Goal: Task Accomplishment & Management: Manage account settings

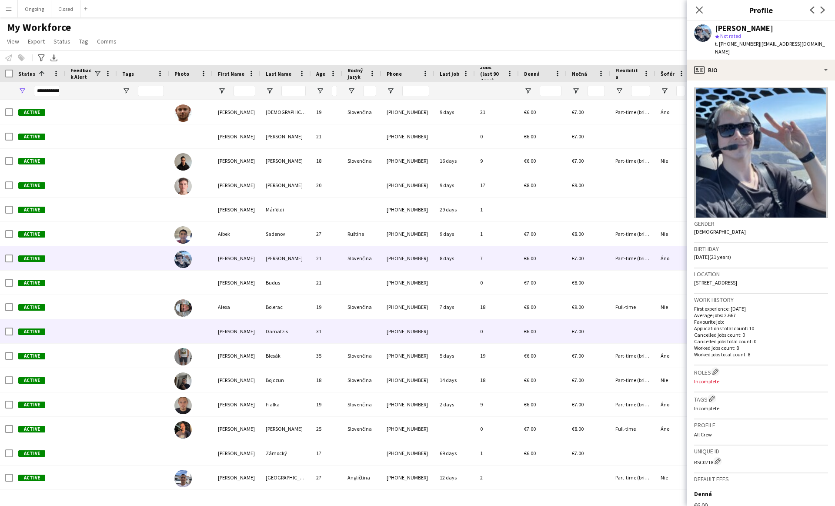
scroll to position [0, 39]
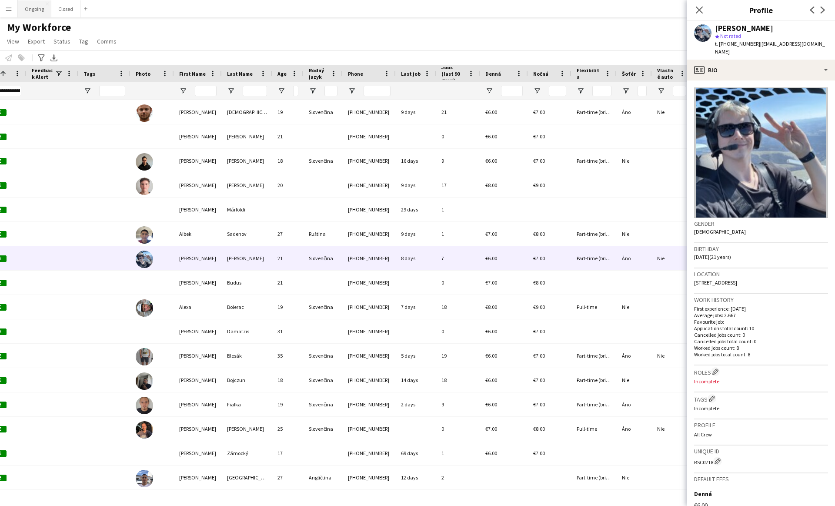
click at [32, 10] on button "Ongoing Close" at bounding box center [34, 8] width 33 height 17
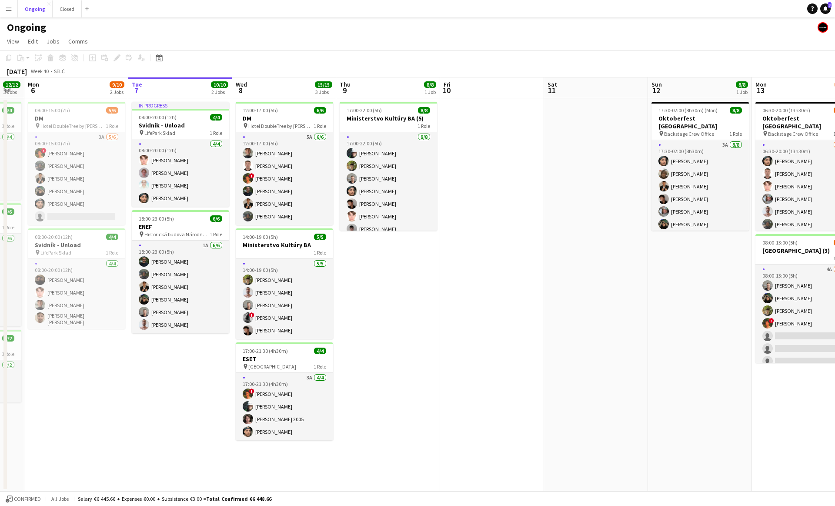
scroll to position [0, 182]
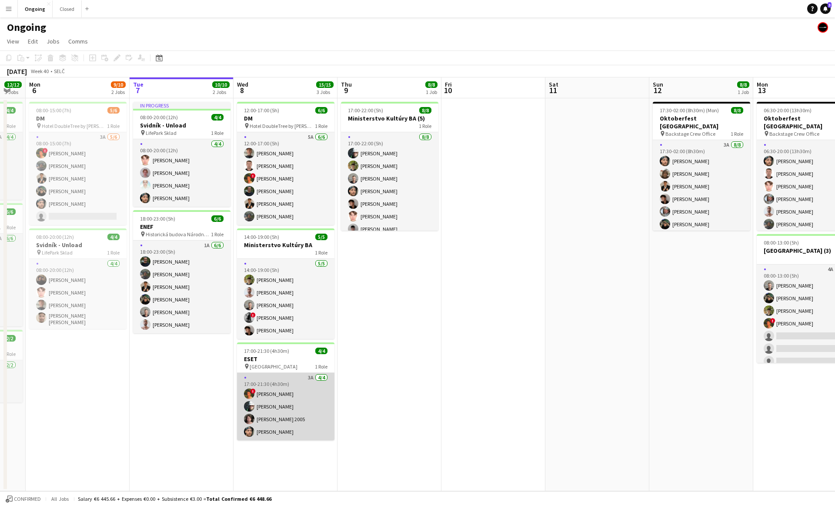
click at [286, 404] on app-card-role "3A 4/4 17:00-21:30 (4h30m) ! Martin Kanát Daniel Chlpek Matej Polák 2005 Marco …" at bounding box center [285, 406] width 97 height 67
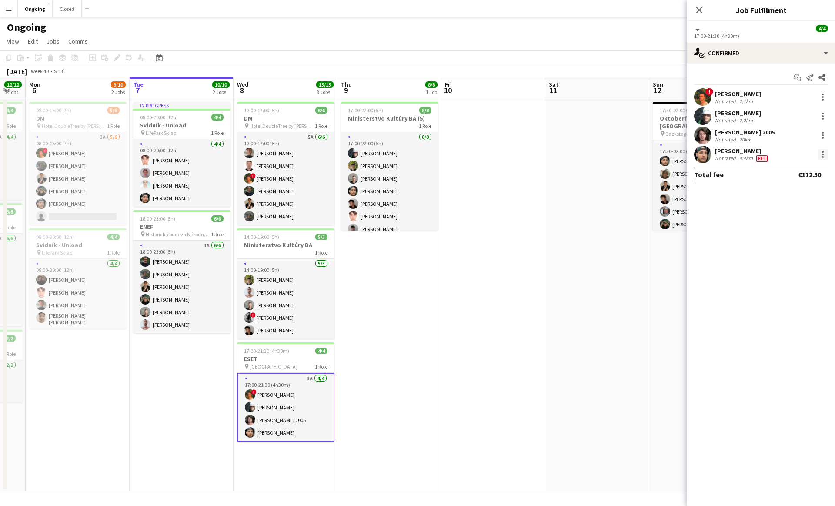
click at [824, 151] on div at bounding box center [823, 154] width 10 height 10
click at [791, 191] on span "Switch crew" at bounding box center [785, 190] width 37 height 7
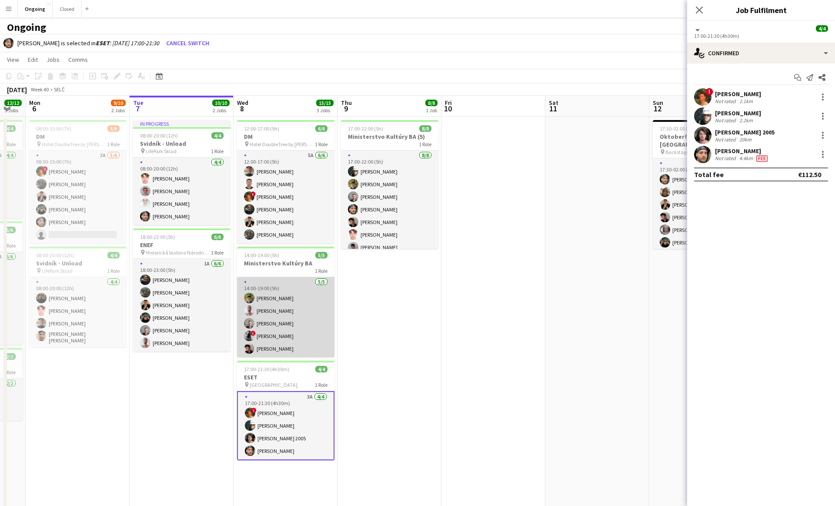
click at [303, 331] on app-card-role "5/5 14:00-19:00 (5h) Jakub Hanzel Marek Škrinár Michal Džatko ! Lukáš Vojtek Ma…" at bounding box center [285, 317] width 97 height 80
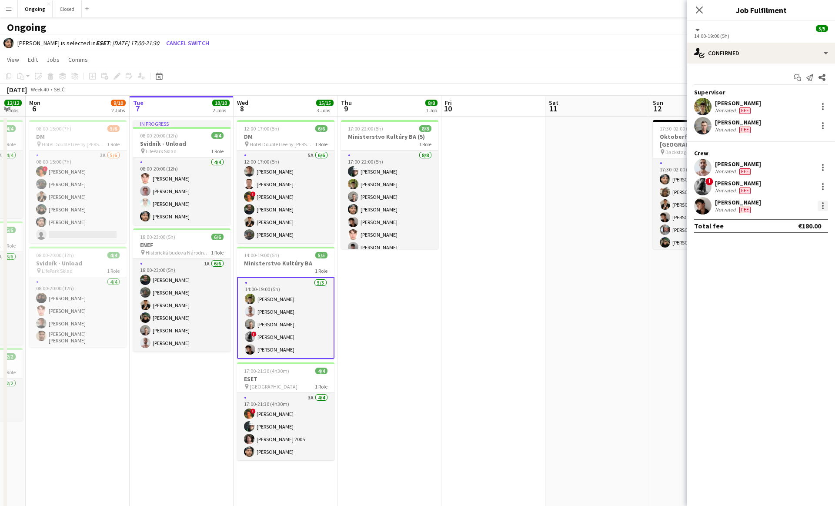
click at [820, 205] on div at bounding box center [823, 206] width 10 height 10
click at [787, 239] on span "Switch with" at bounding box center [784, 242] width 35 height 7
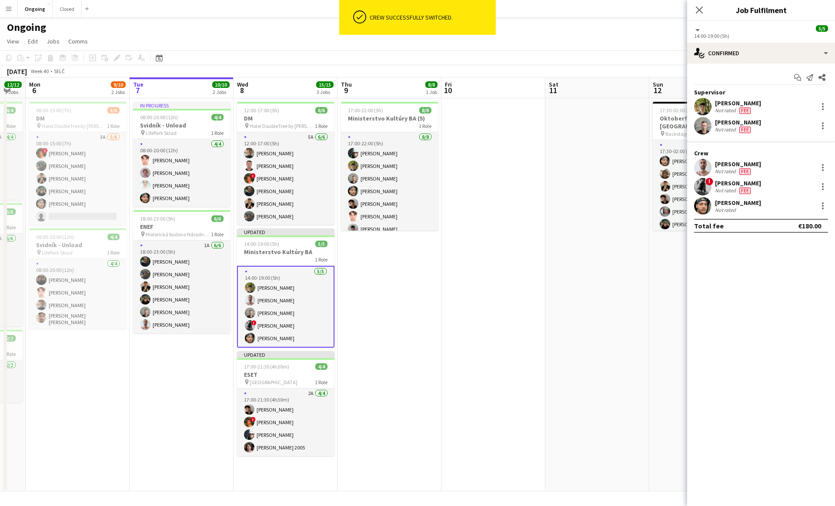
click at [536, 278] on app-date-cell at bounding box center [494, 294] width 104 height 393
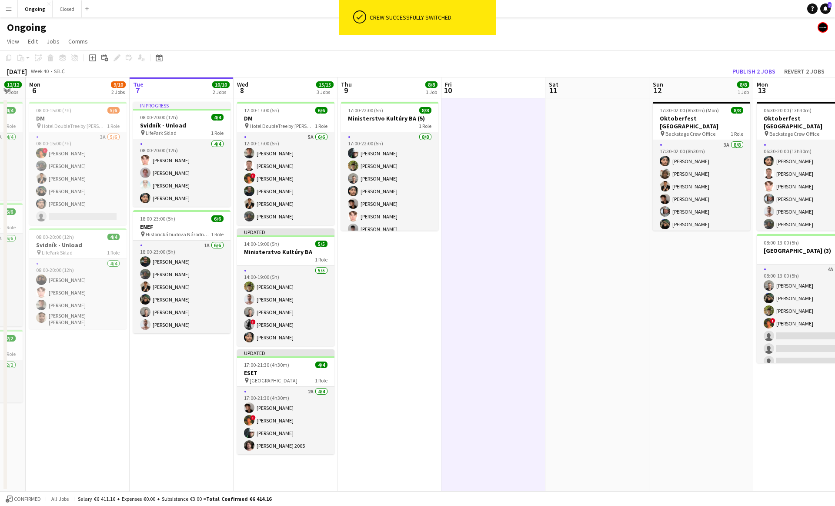
click at [428, 303] on app-date-cell "17:00-22:00 (5h) 8/8 Ministerstvo Kultúry BA (5) 1 Role [DATE] 17:00-22:00 (5h)…" at bounding box center [390, 294] width 104 height 393
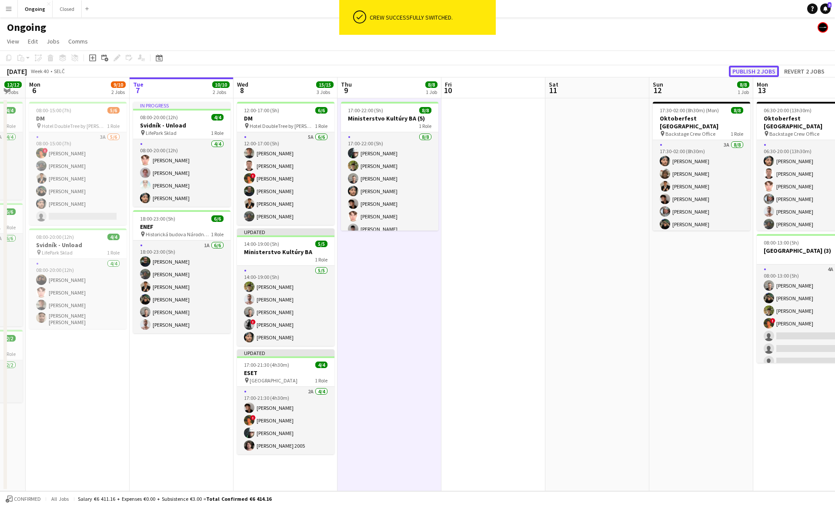
click at [765, 70] on button "Publish 2 jobs" at bounding box center [754, 71] width 50 height 11
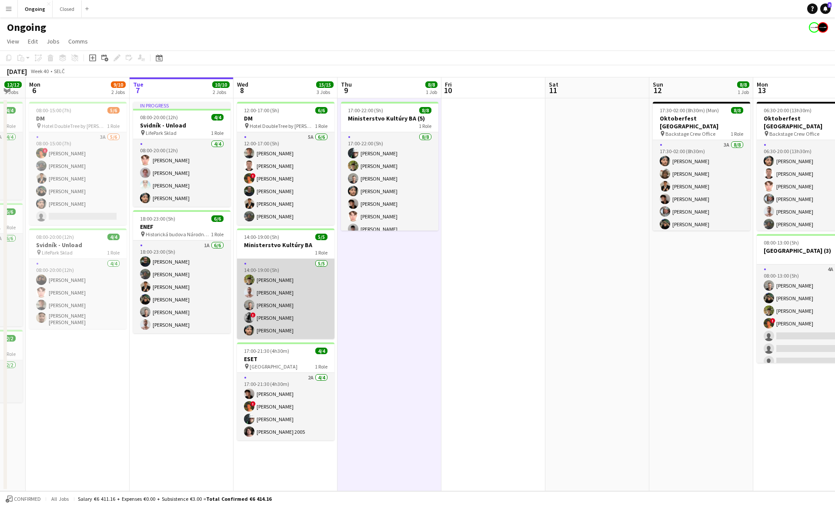
click at [325, 317] on app-card-role "5/5 14:00-19:00 (5h) Jakub Hanzel Marek Škrinár Michal Džatko ! Lukáš Vojtek Ma…" at bounding box center [285, 299] width 97 height 80
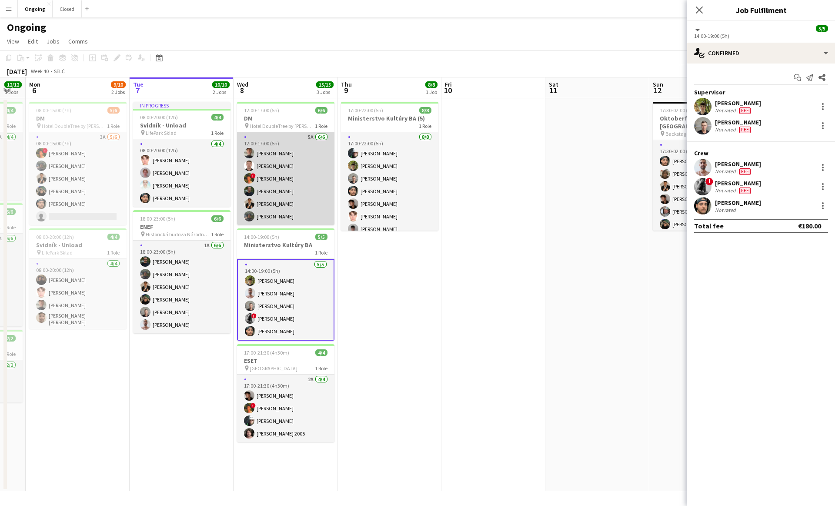
click at [285, 184] on app-card-role "5A 6/6 12:00-17:00 (5h) Jiří Kešner Serhii Smetaniuk ! Martin Kanát Jakub Holek…" at bounding box center [285, 178] width 97 height 93
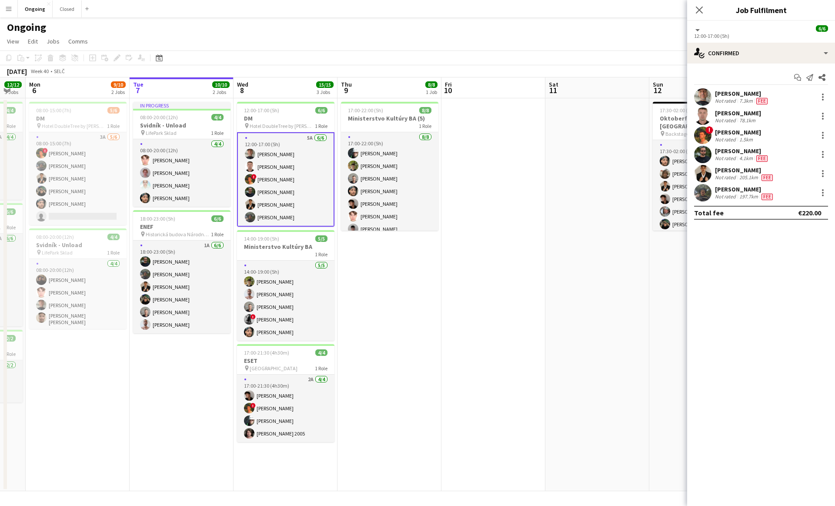
click at [726, 34] on div "12:00-17:00 (5h)" at bounding box center [761, 36] width 134 height 7
click at [725, 59] on div "single-neutral-actions-check-2 Confirmed" at bounding box center [761, 53] width 148 height 21
click at [768, 141] on span "Applicants" at bounding box center [781, 142] width 27 height 8
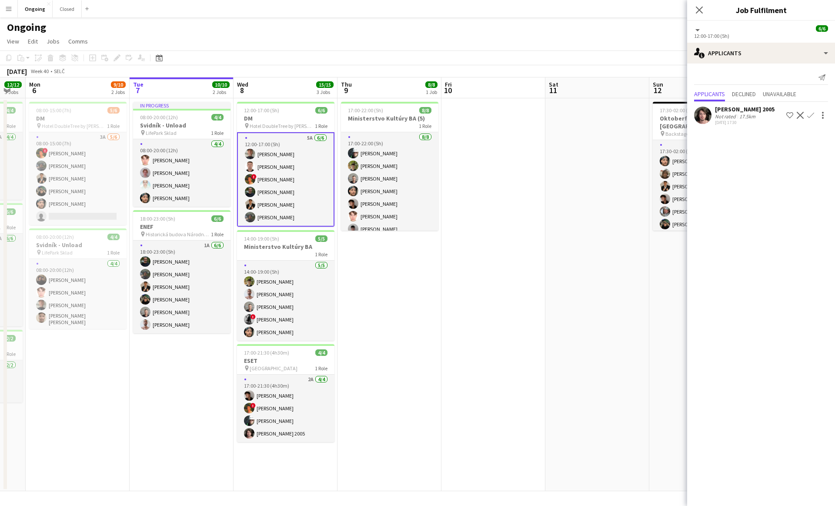
click at [400, 301] on app-date-cell "17:00-22:00 (5h) 8/8 Ministerstvo Kultúry BA (5) 1 Role [DATE] 17:00-22:00 (5h)…" at bounding box center [390, 294] width 104 height 393
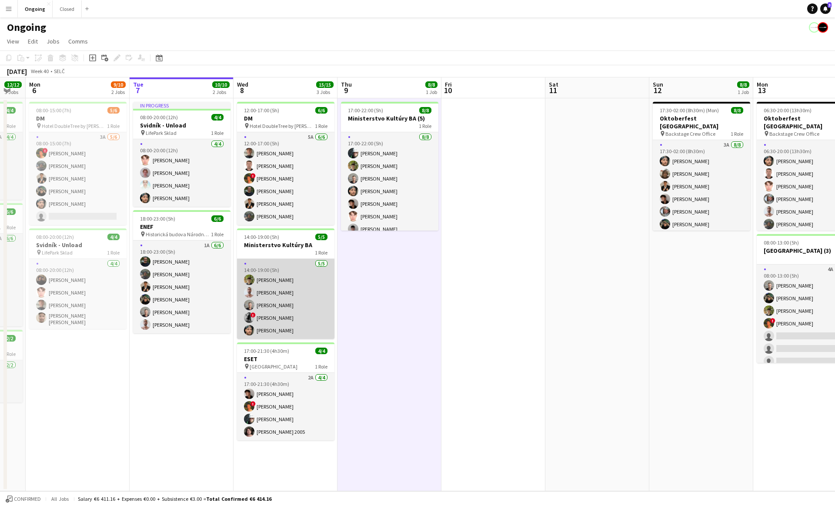
click at [297, 295] on app-card-role "5/5 14:00-19:00 (5h) Jakub Hanzel Marek Škrinár Michal Džatko ! Lukáš Vojtek Ma…" at bounding box center [285, 299] width 97 height 80
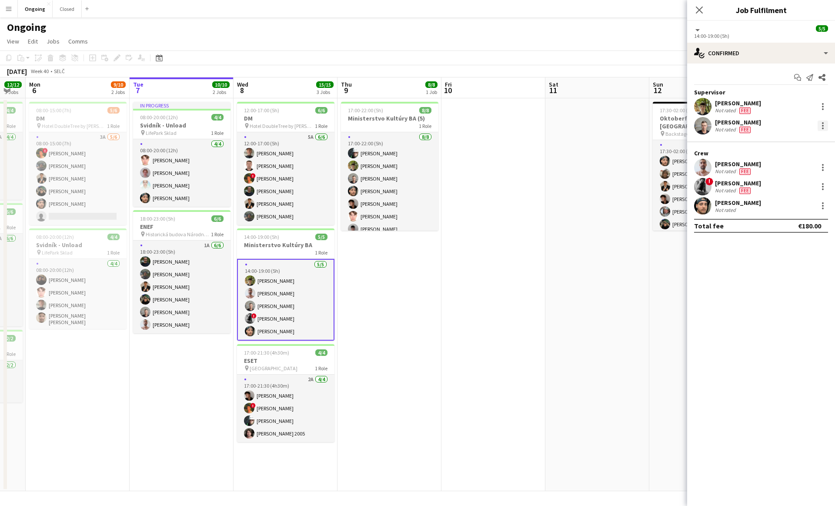
click at [822, 126] on div at bounding box center [823, 126] width 2 height 2
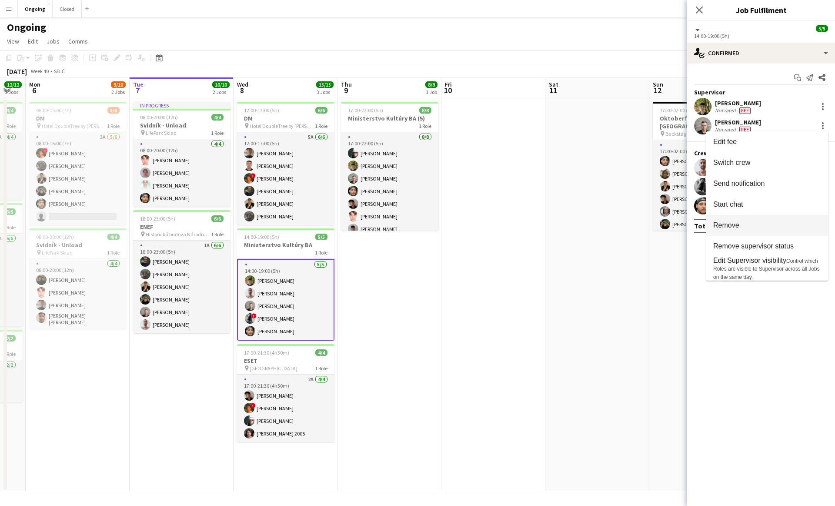
click at [740, 223] on span "Remove" at bounding box center [767, 225] width 108 height 8
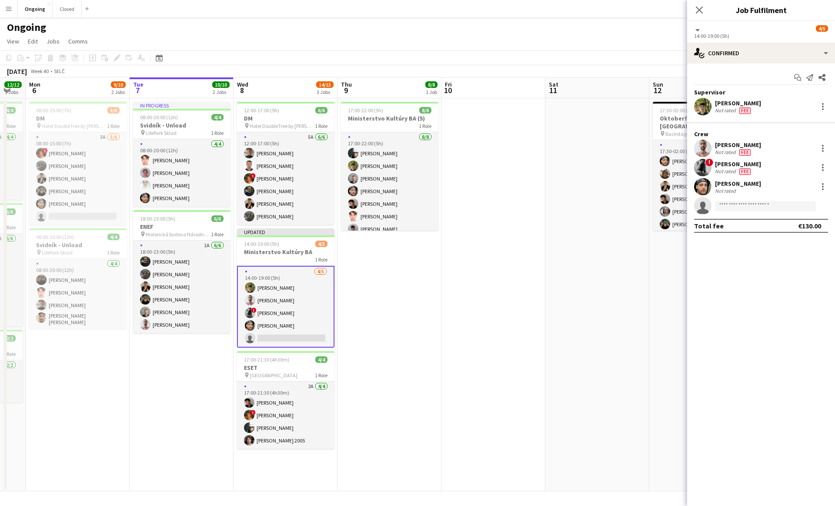
click at [389, 301] on app-date-cell "17:00-22:00 (5h) 8/8 Ministerstvo Kultúry BA (5) 1 Role [DATE] 17:00-22:00 (5h)…" at bounding box center [390, 294] width 104 height 393
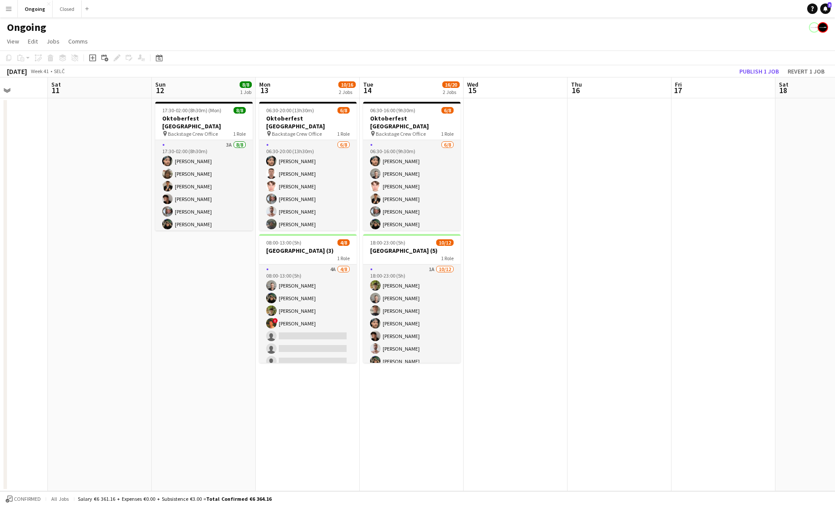
scroll to position [0, 264]
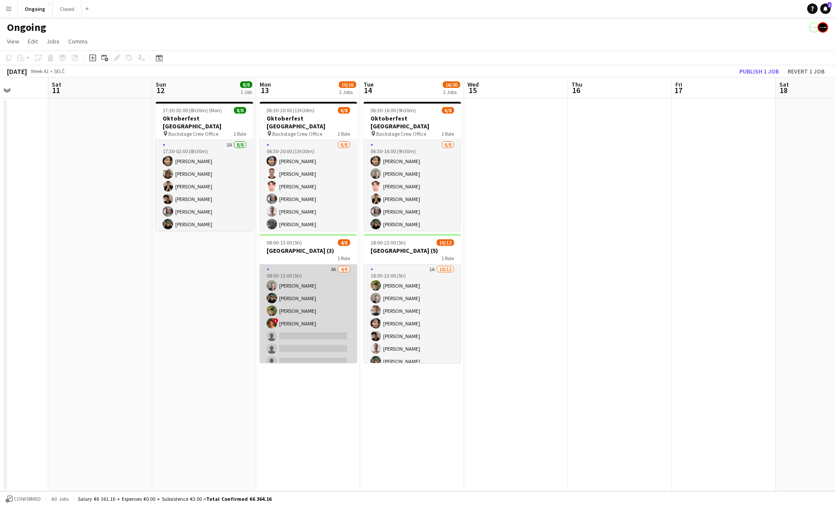
click at [335, 321] on app-card-role "4A 4/8 08:00-13:00 (5h) Michal Džatko Tymofii Levchenko Jakub Hanzel ! Martin K…" at bounding box center [308, 323] width 97 height 118
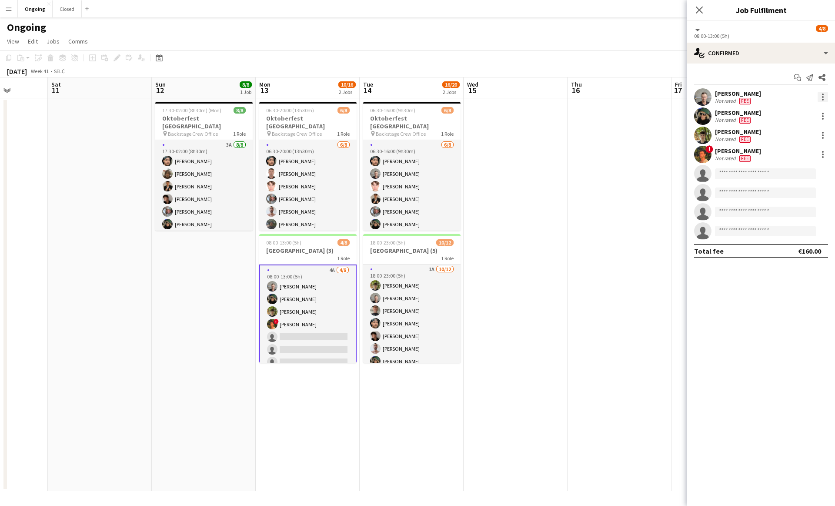
click at [824, 94] on div at bounding box center [823, 97] width 10 height 10
click at [784, 194] on span "Remove" at bounding box center [780, 196] width 26 height 7
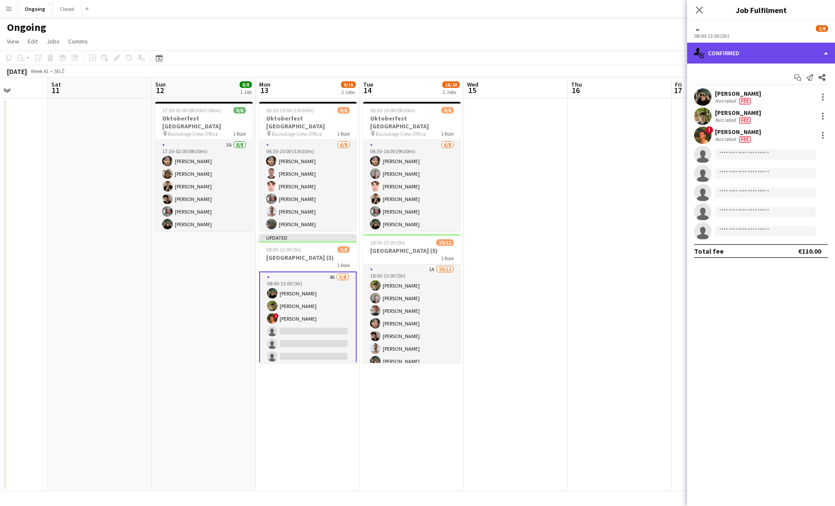
click at [790, 55] on div "single-neutral-actions-check-2 Confirmed" at bounding box center [761, 53] width 148 height 21
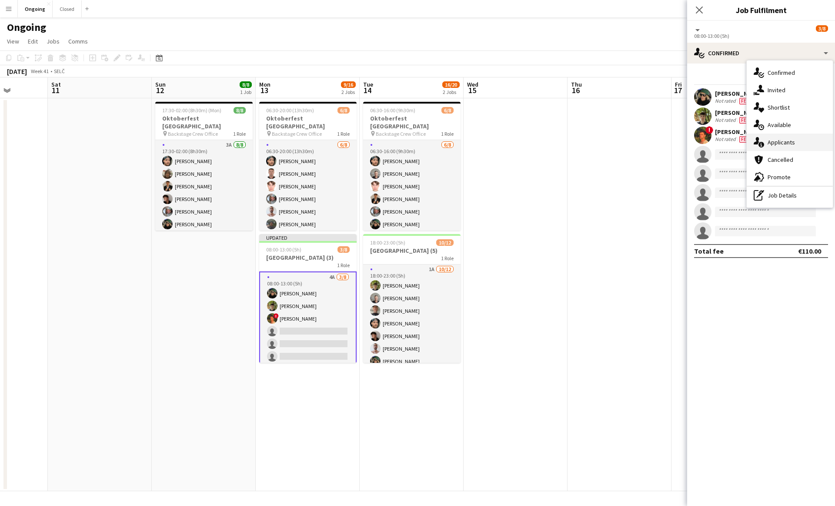
click at [775, 141] on span "Applicants" at bounding box center [781, 142] width 27 height 8
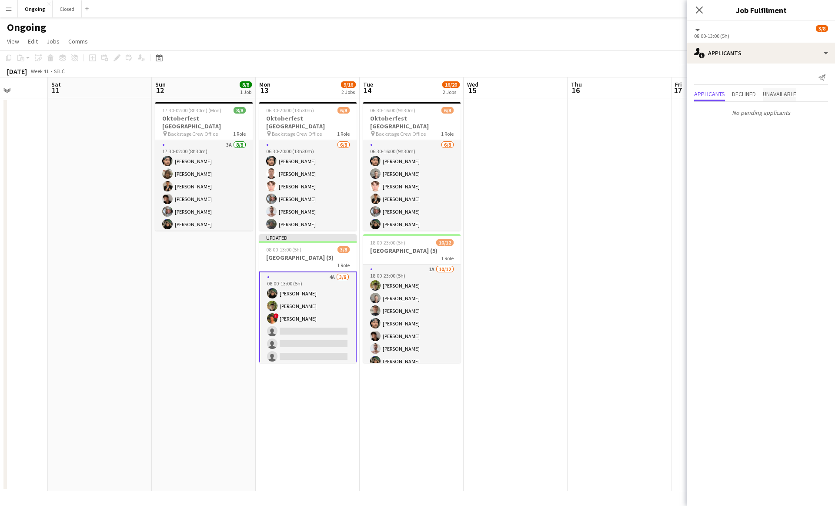
click at [789, 96] on span "Unavailable" at bounding box center [779, 94] width 33 height 6
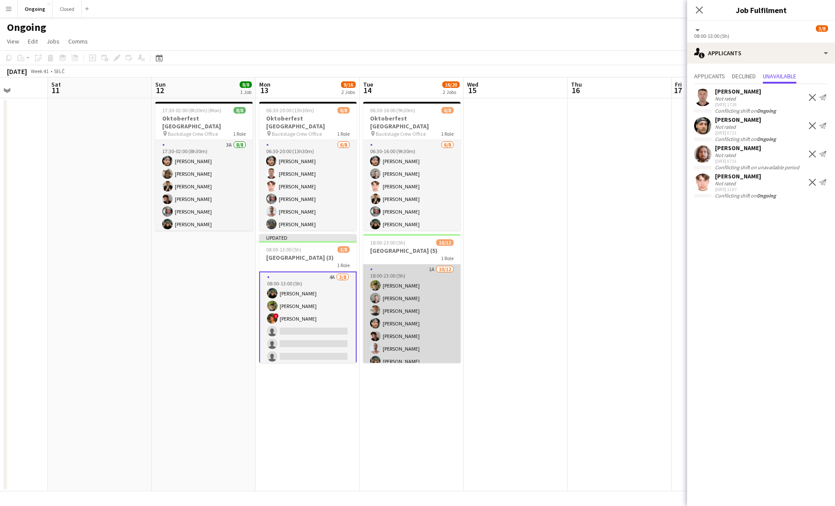
click at [400, 304] on app-card-role "1A 10/12 18:00-23:00 (5h) Jakub Hanzel Michal Džatko Jiří Kešner Marco Daniš Ma…" at bounding box center [411, 348] width 97 height 168
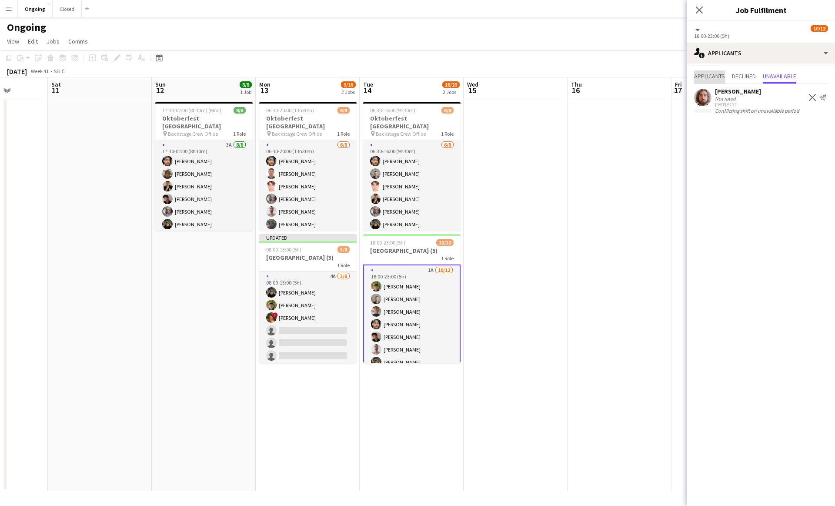
click at [708, 78] on span "Applicants" at bounding box center [709, 76] width 31 height 6
click at [501, 248] on app-date-cell at bounding box center [516, 294] width 104 height 393
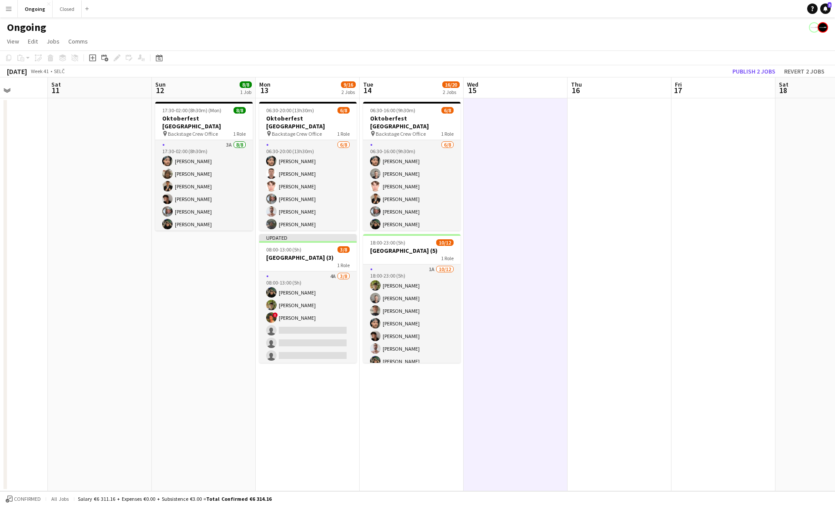
click at [609, 186] on app-date-cell at bounding box center [620, 294] width 104 height 393
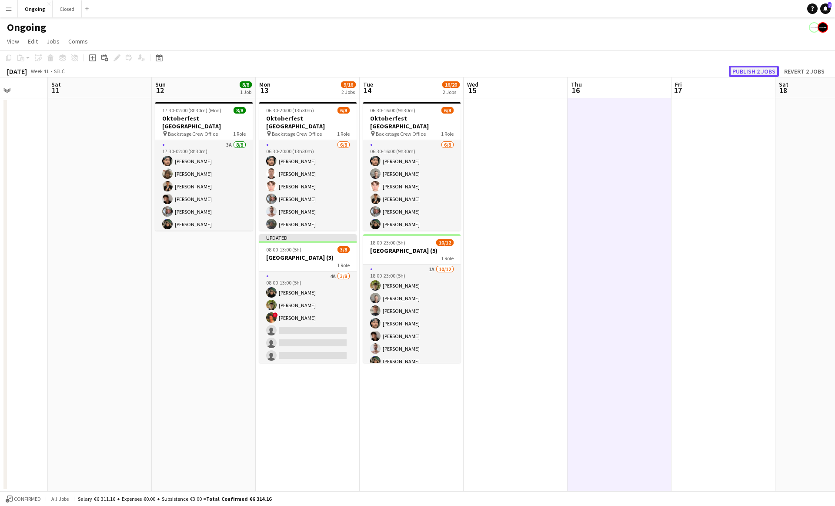
click at [756, 70] on button "Publish 2 jobs" at bounding box center [754, 71] width 50 height 11
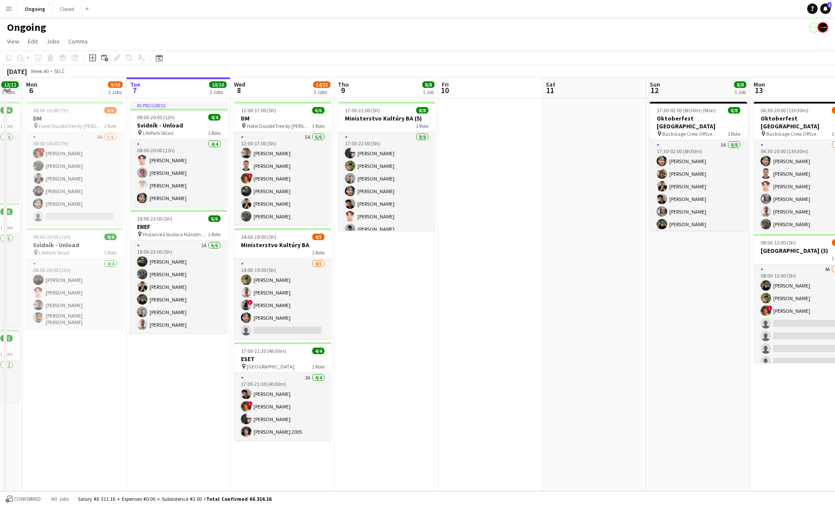
scroll to position [0, 187]
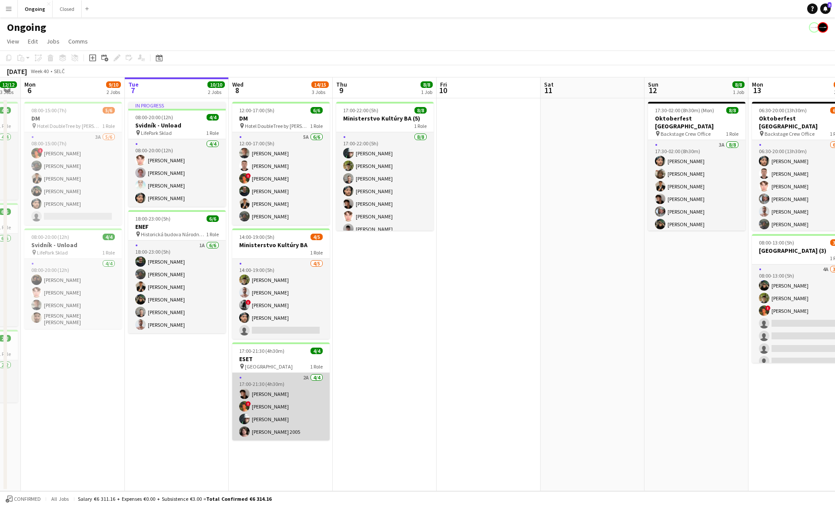
click at [295, 411] on app-card-role "2A 4/4 17:00-21:30 (4h30m) Matej Kováč ! Martin Kanát Daniel Chlpek Matej Polák…" at bounding box center [280, 406] width 97 height 67
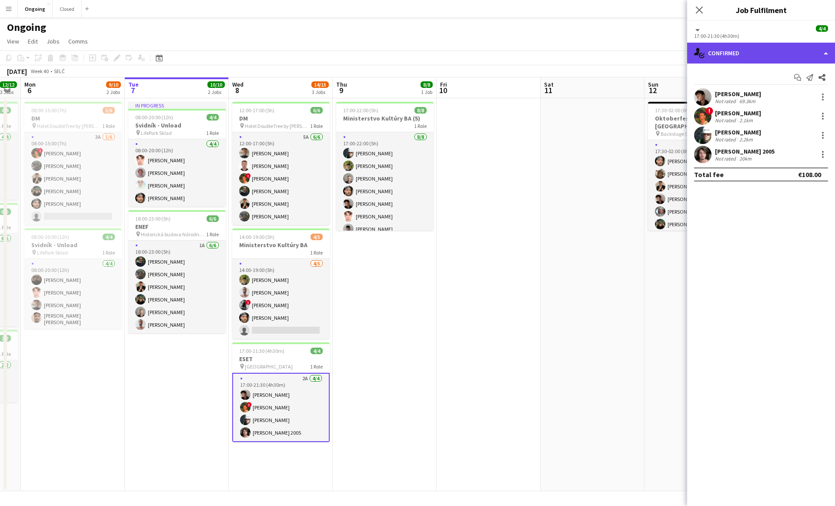
click at [771, 49] on div "single-neutral-actions-check-2 Confirmed" at bounding box center [761, 53] width 148 height 21
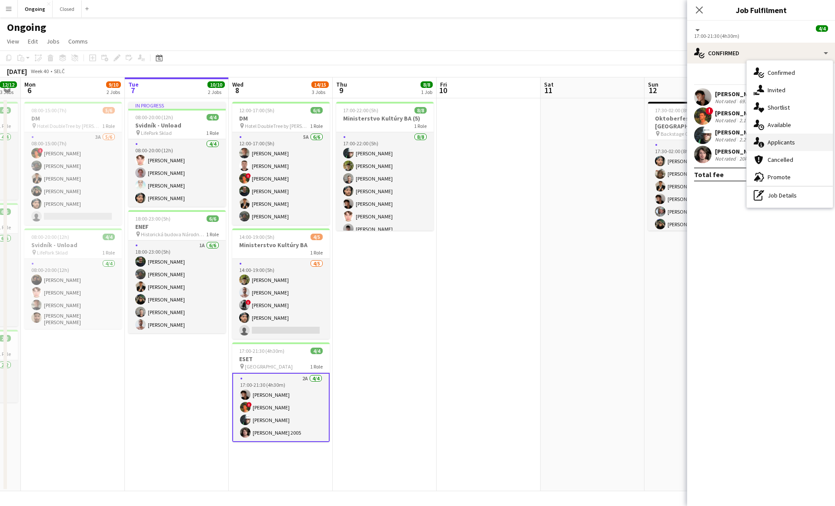
click at [778, 134] on div "single-neutral-actions-information Applicants" at bounding box center [790, 142] width 86 height 17
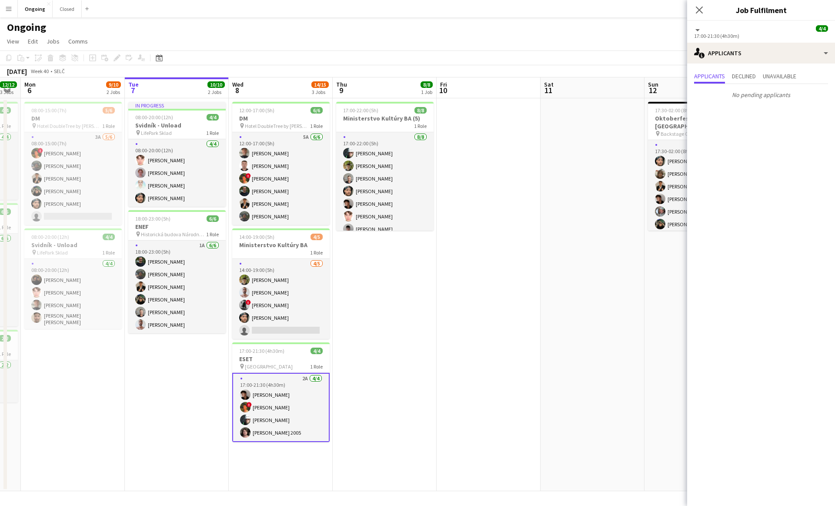
click at [771, 70] on div "Applicants Declined Unavailable No pending applicants" at bounding box center [761, 87] width 148 height 46
click at [771, 76] on span "Unavailable" at bounding box center [779, 76] width 33 height 6
click at [394, 289] on app-date-cell "17:00-22:00 (5h) 8/8 Ministerstvo Kultúry BA (5) 1 Role [DATE] 17:00-22:00 (5h)…" at bounding box center [385, 294] width 104 height 393
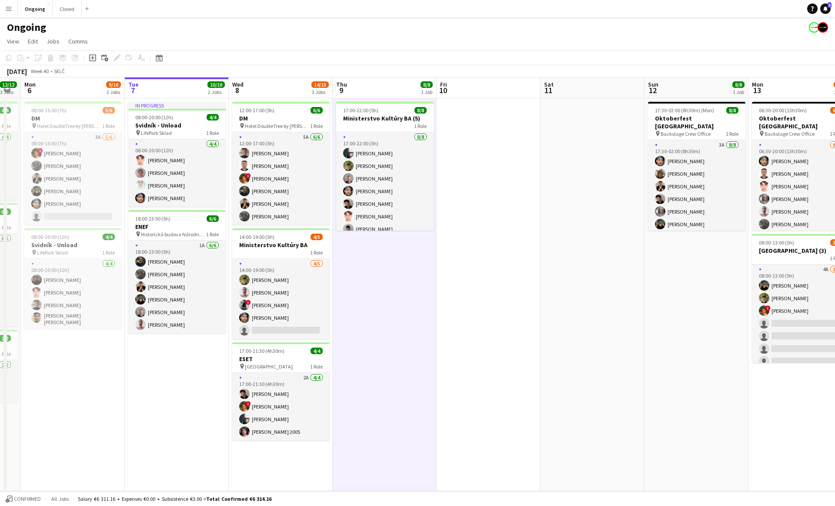
click at [386, 281] on app-date-cell "17:00-22:00 (5h) 8/8 Ministerstvo Kultúry BA (5) 1 Role [DATE] 17:00-22:00 (5h)…" at bounding box center [385, 294] width 104 height 393
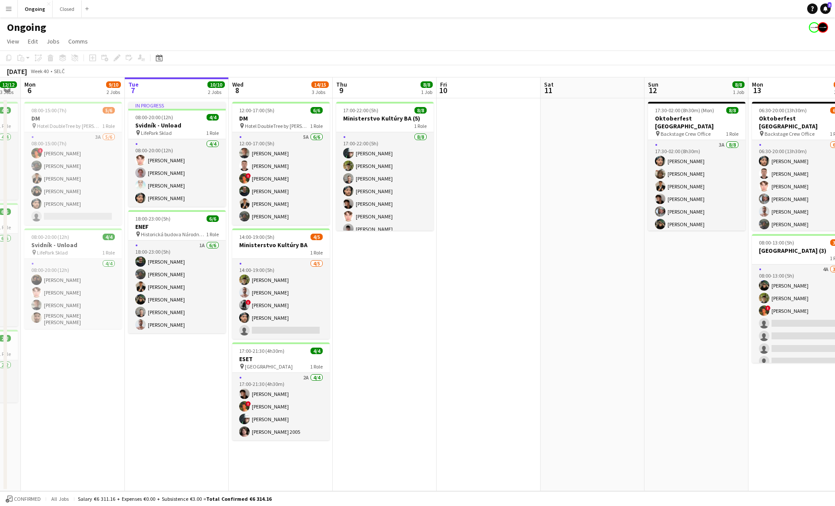
click at [16, 4] on button "Menu" at bounding box center [8, 8] width 17 height 17
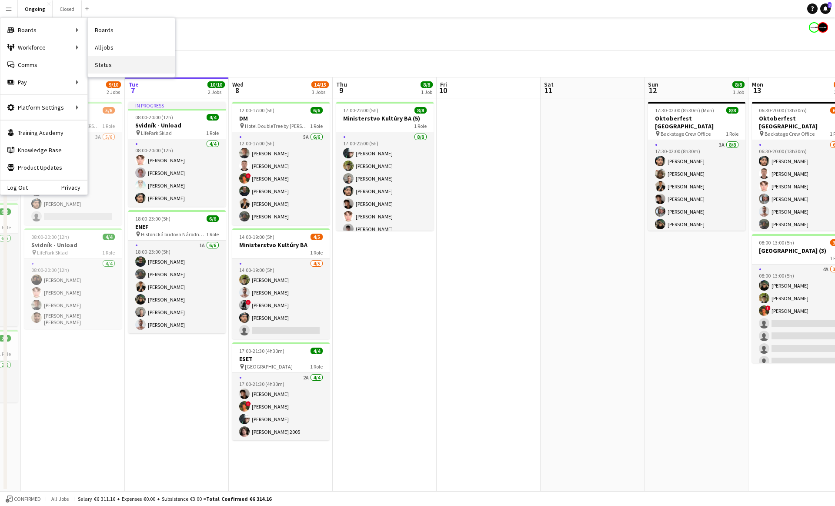
click at [98, 58] on link "Status" at bounding box center [131, 64] width 87 height 17
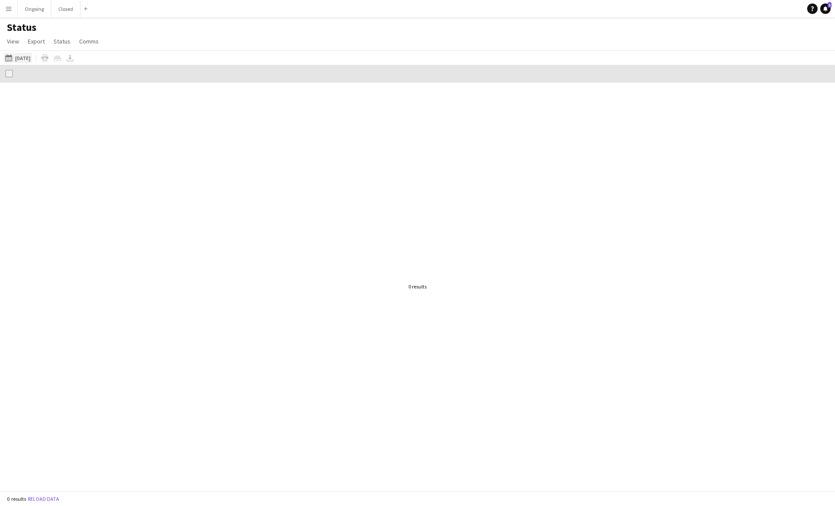
click at [23, 59] on button "07-10-2025 to 13-10-2025 05-10-2025" at bounding box center [17, 58] width 29 height 10
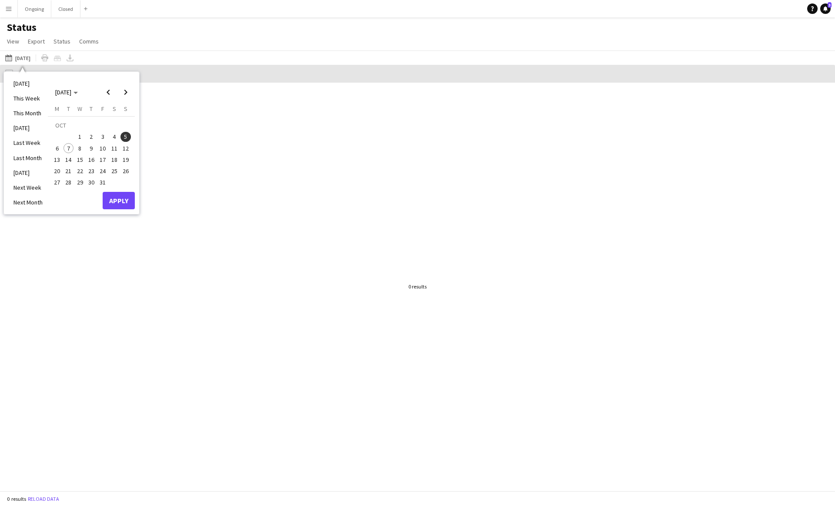
click at [80, 146] on span "8" at bounding box center [80, 148] width 10 height 10
click at [124, 206] on button "Apply" at bounding box center [119, 200] width 32 height 17
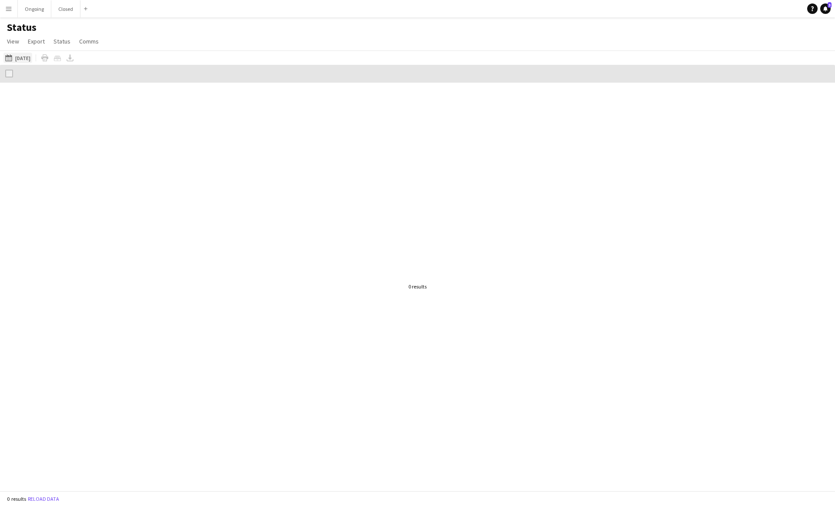
click at [25, 55] on button "07-10-2025 to 13-10-2025 Tomorrow" at bounding box center [17, 58] width 29 height 10
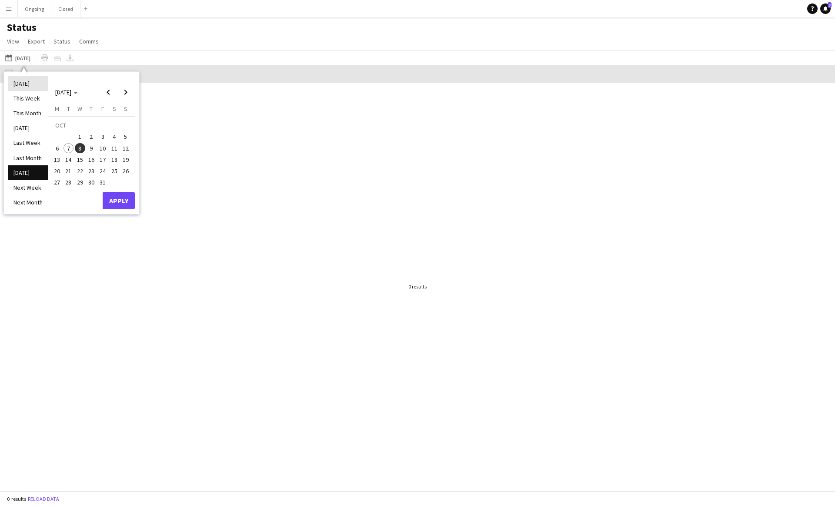
click at [30, 90] on li "[DATE]" at bounding box center [28, 83] width 40 height 15
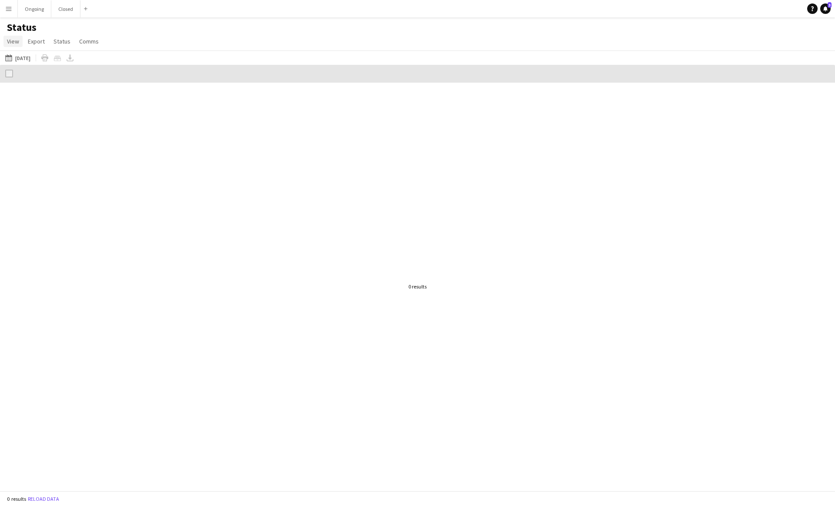
click at [15, 43] on span "View" at bounding box center [13, 41] width 12 height 8
click at [10, 9] on app-icon "Menu" at bounding box center [8, 8] width 7 height 7
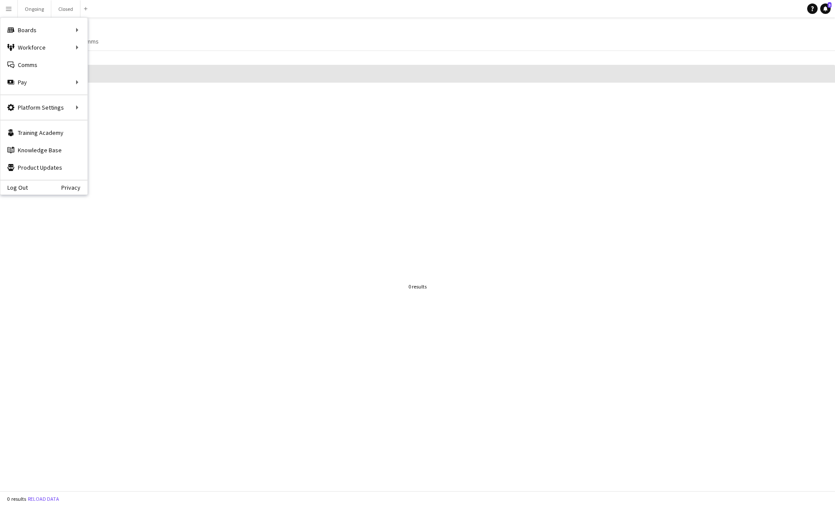
click at [176, 175] on div at bounding box center [417, 287] width 835 height 408
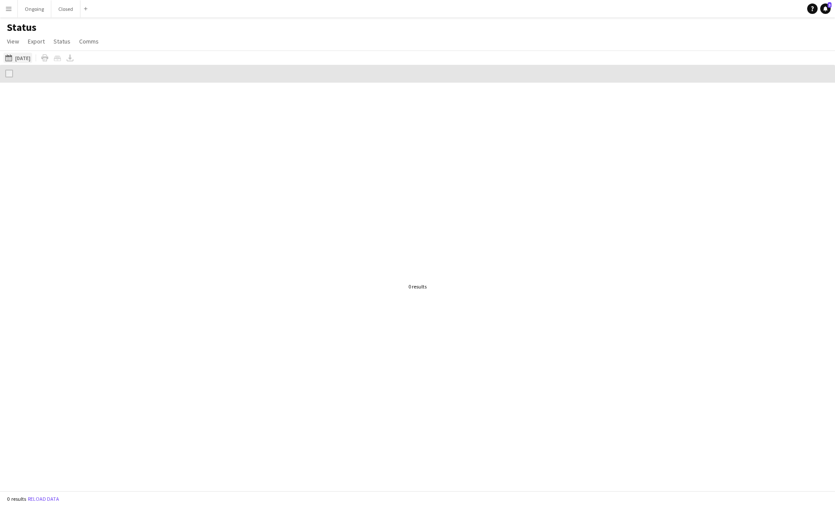
click at [8, 57] on app-icon "[DATE] to [DATE]" at bounding box center [10, 57] width 10 height 7
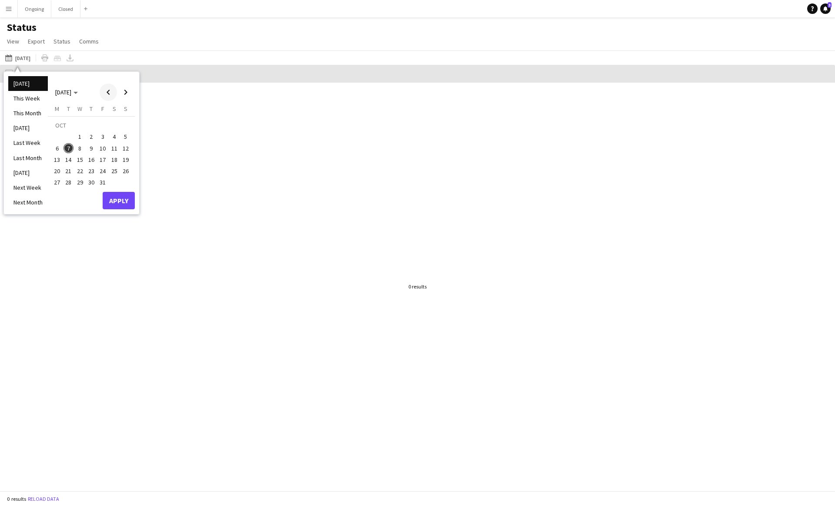
click at [107, 95] on span "Previous month" at bounding box center [108, 92] width 17 height 17
click at [57, 134] on span "1" at bounding box center [57, 137] width 10 height 10
click at [67, 181] on span "30" at bounding box center [69, 182] width 10 height 10
click at [121, 198] on button "Apply" at bounding box center [119, 200] width 32 height 17
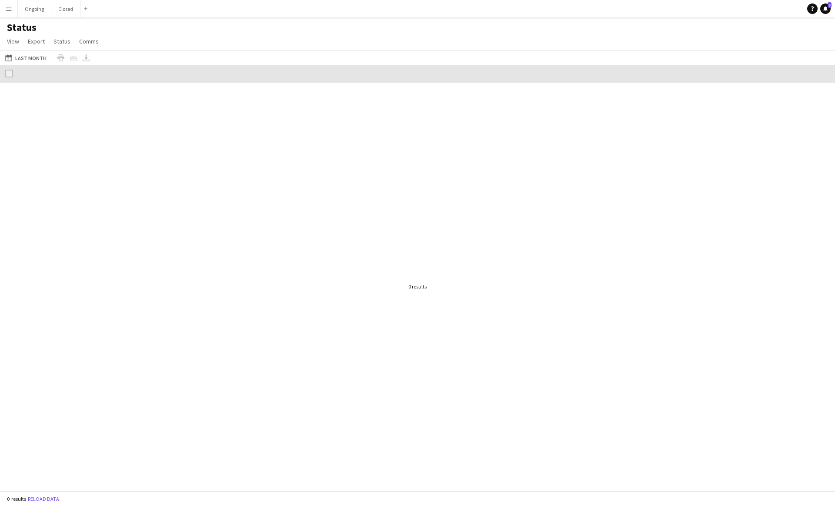
click at [10, 9] on app-icon "Menu" at bounding box center [8, 8] width 7 height 7
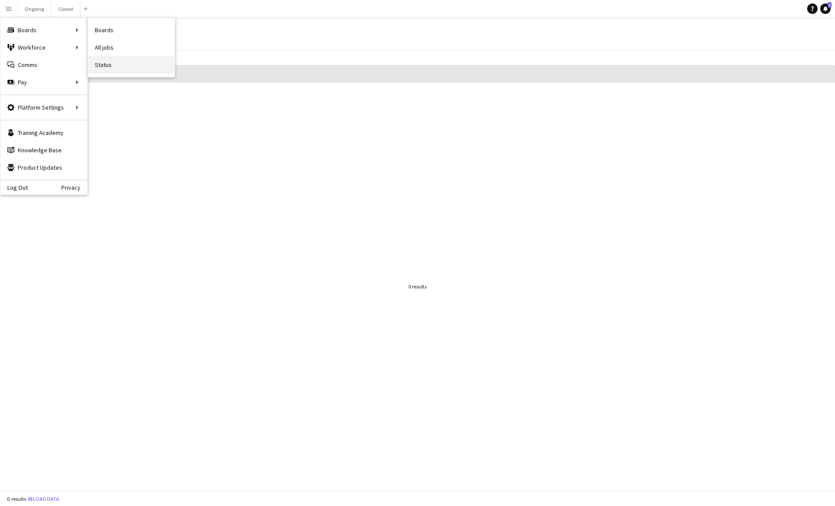
click at [109, 66] on link "Status" at bounding box center [131, 64] width 87 height 17
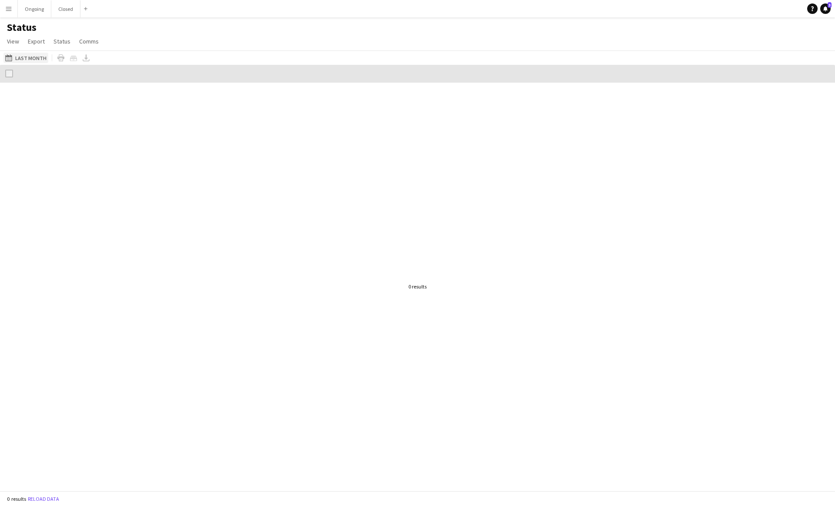
click at [17, 57] on button "07-10-2025 to 13-10-2025 Last Month" at bounding box center [25, 58] width 45 height 10
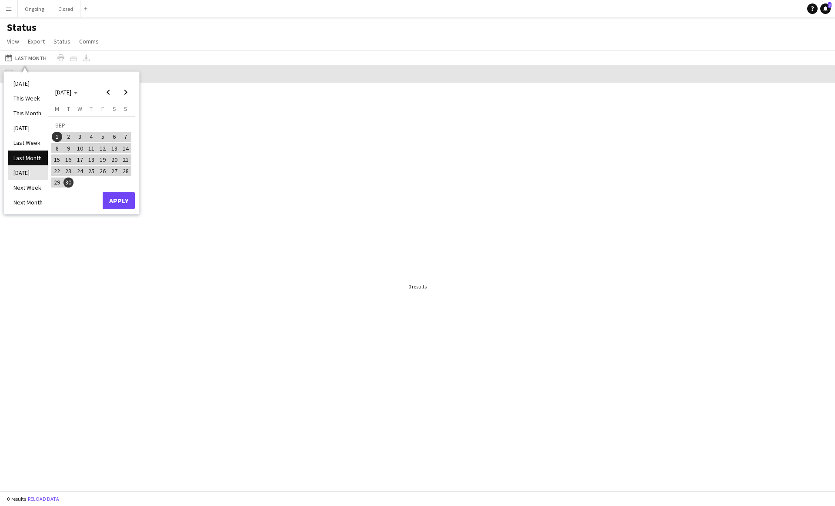
click at [32, 168] on li "[DATE]" at bounding box center [28, 172] width 40 height 15
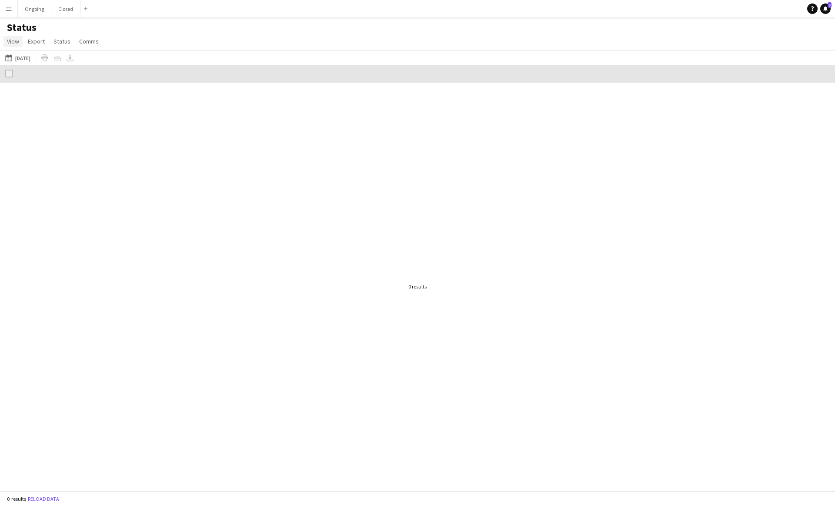
click at [13, 40] on span "View" at bounding box center [13, 41] width 12 height 8
click at [45, 134] on link "Reset Filters" at bounding box center [34, 130] width 61 height 18
click at [10, 43] on span "View" at bounding box center [13, 41] width 12 height 8
click at [28, 163] on span "Reset All" at bounding box center [22, 167] width 23 height 8
click at [133, 147] on div at bounding box center [417, 287] width 835 height 408
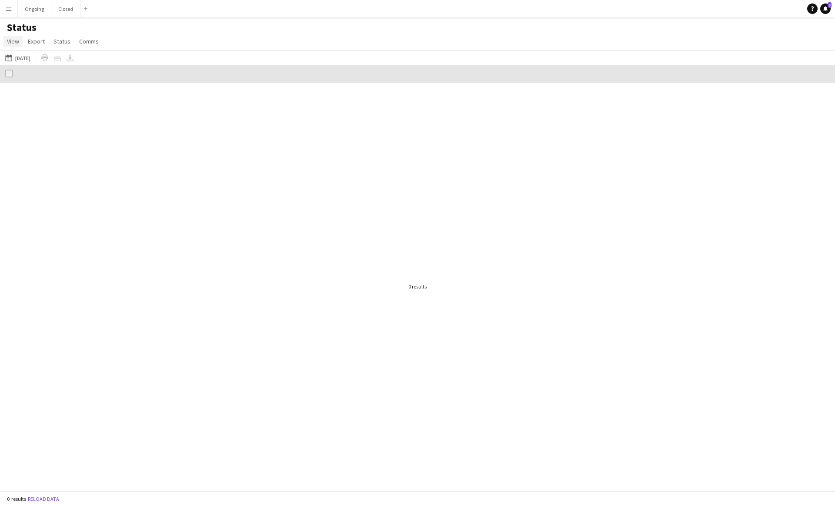
click at [19, 41] on span "View" at bounding box center [13, 41] width 12 height 8
click at [14, 1] on button "Menu" at bounding box center [8, 8] width 17 height 17
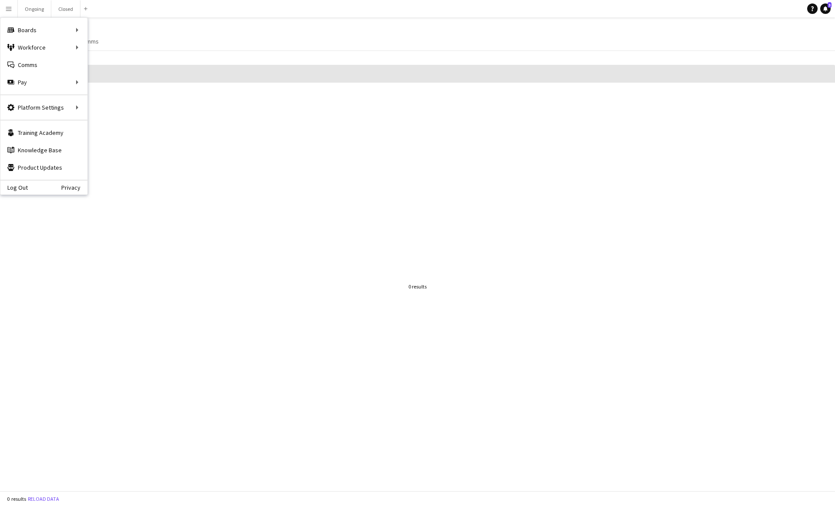
click at [9, 7] on app-icon "Menu" at bounding box center [8, 8] width 7 height 7
click at [106, 30] on link "Boards" at bounding box center [131, 29] width 87 height 17
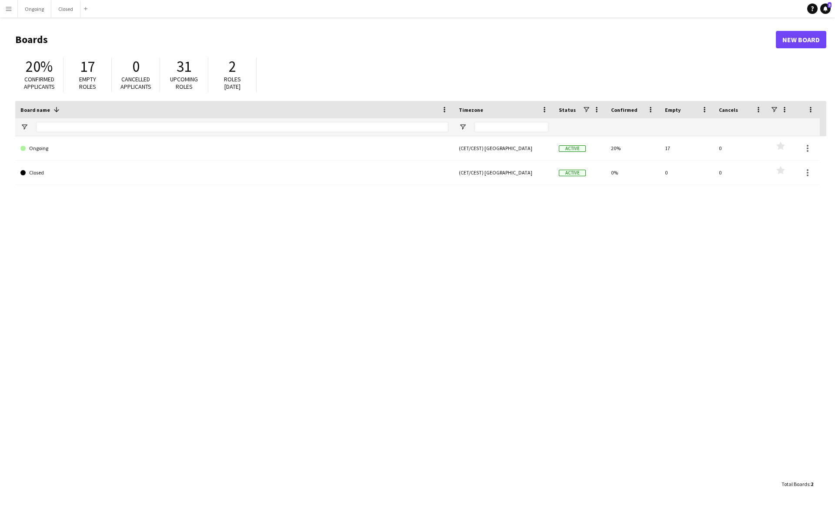
click at [4, 15] on button "Menu" at bounding box center [8, 8] width 17 height 17
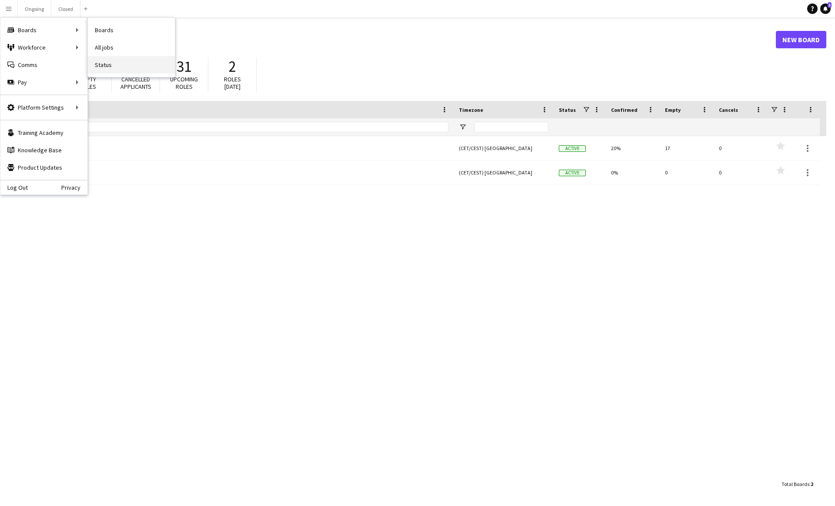
click at [108, 64] on link "Status" at bounding box center [131, 64] width 87 height 17
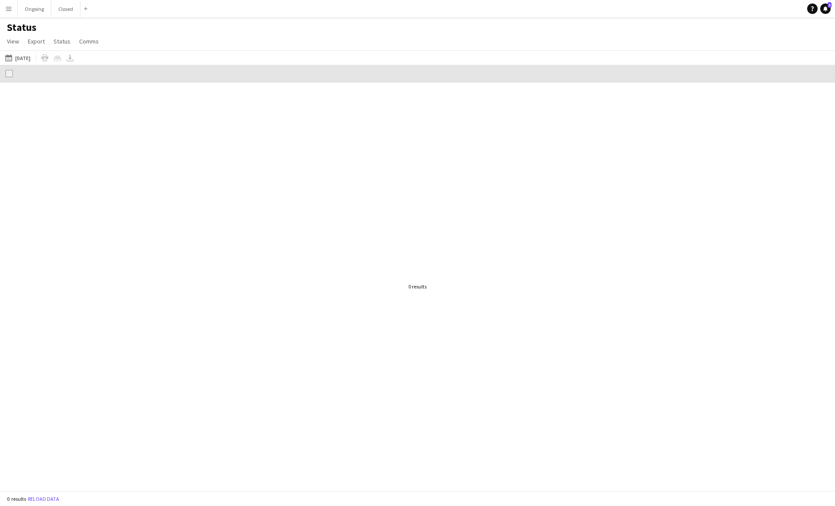
click at [21, 56] on button "Tomorrow Tomorrow" at bounding box center [17, 58] width 29 height 10
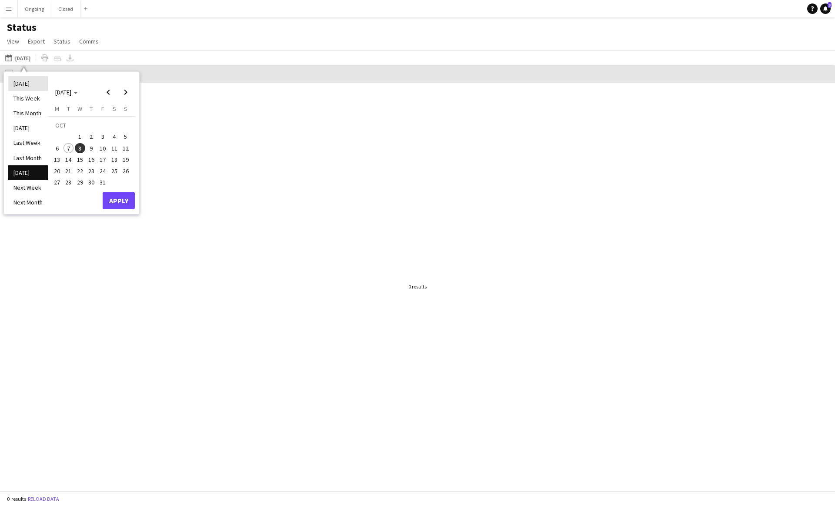
click at [26, 78] on li "[DATE]" at bounding box center [28, 83] width 40 height 15
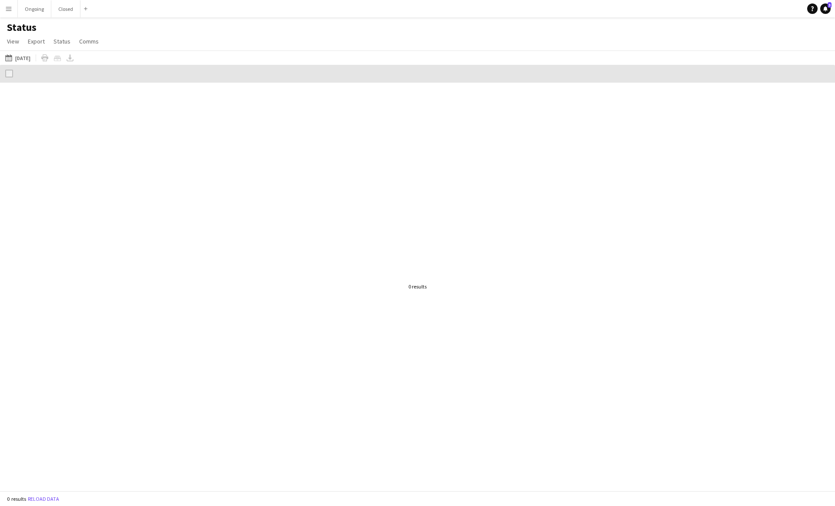
click at [9, 12] on app-icon "Menu" at bounding box center [8, 8] width 7 height 7
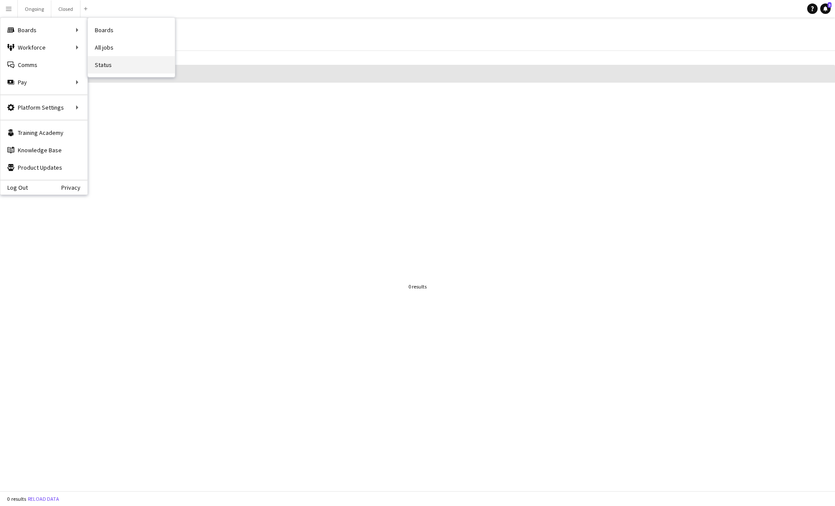
click at [107, 66] on link "Status" at bounding box center [131, 64] width 87 height 17
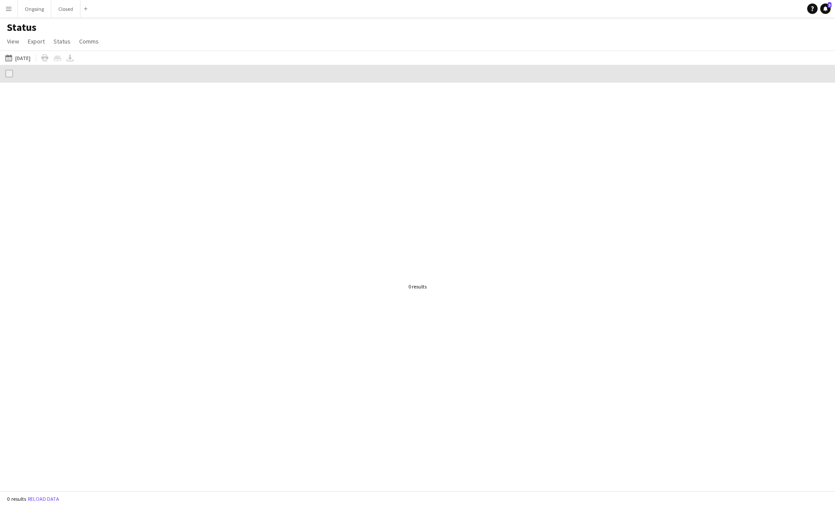
click at [5, 10] on app-icon "Menu" at bounding box center [8, 8] width 7 height 7
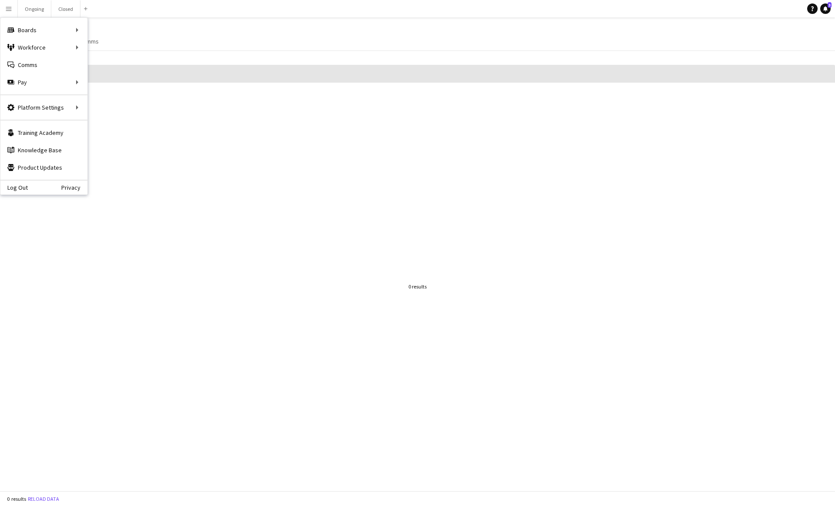
click at [176, 176] on div at bounding box center [417, 287] width 835 height 408
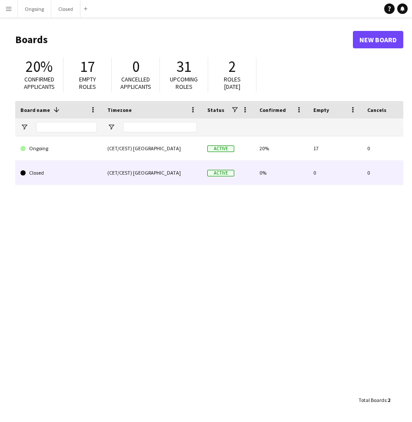
click at [60, 154] on link "Ongoing" at bounding box center [58, 148] width 77 height 24
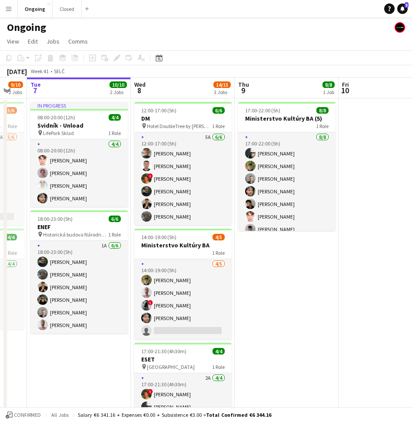
click at [12, 9] on app-icon "Menu" at bounding box center [8, 8] width 7 height 7
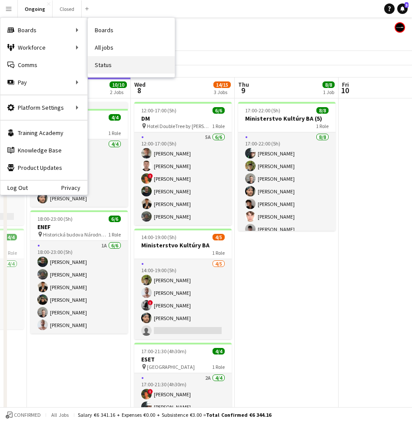
click at [98, 62] on link "Status" at bounding box center [131, 64] width 87 height 17
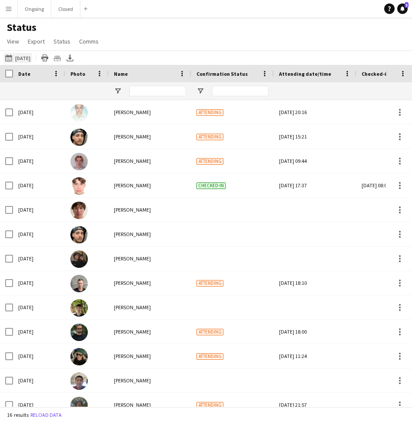
click at [22, 56] on button "[DATE] to [DATE] [DATE]" at bounding box center [17, 58] width 29 height 10
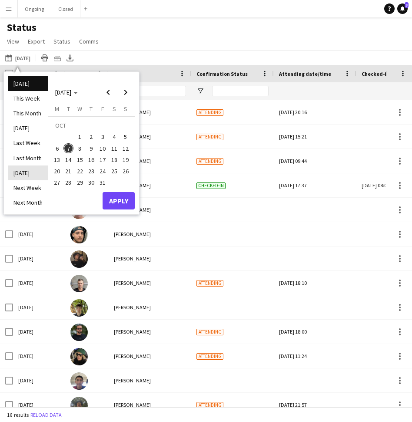
click at [32, 172] on li "[DATE]" at bounding box center [28, 172] width 40 height 15
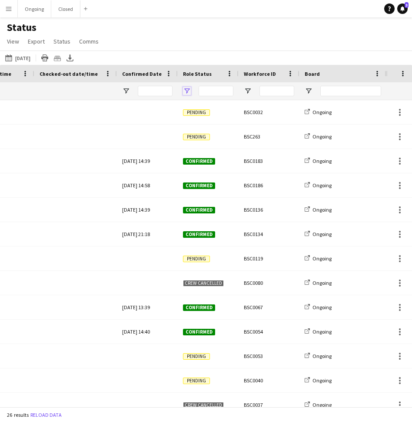
click at [185, 87] on span "Open Filter Menu" at bounding box center [187, 91] width 8 height 8
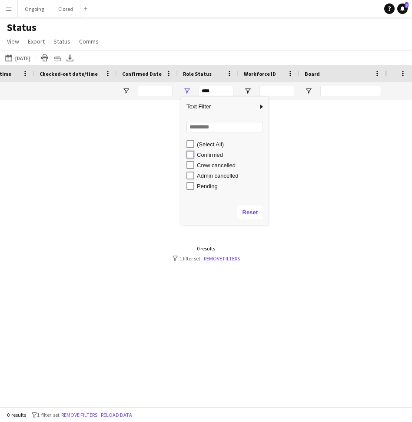
type input "**********"
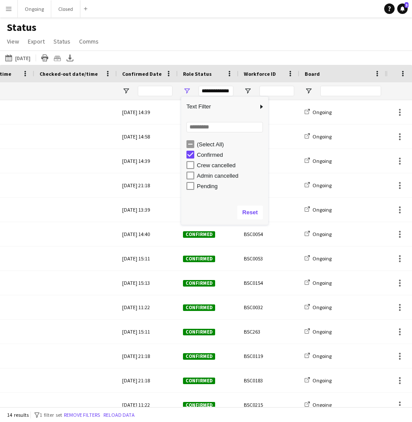
click at [278, 45] on div "Status View Views Default view New view Update view Delete view Edit name Custo…" at bounding box center [206, 36] width 412 height 30
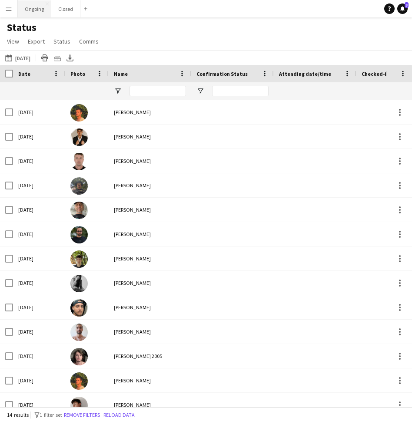
click at [33, 12] on button "Ongoing Close" at bounding box center [34, 8] width 33 height 17
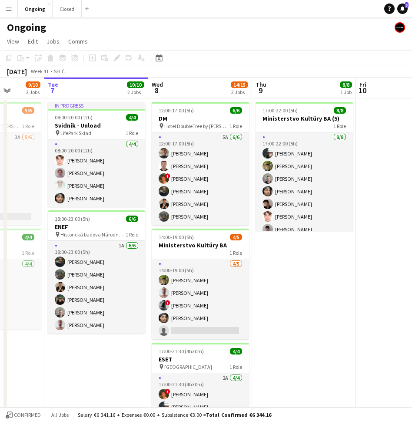
click at [298, 280] on app-date-cell "17:00-22:00 (5h) 8/8 Ministerstvo Kultúry BA (5) 1 Role [DATE] 17:00-22:00 (5h)…" at bounding box center [304, 282] width 104 height 369
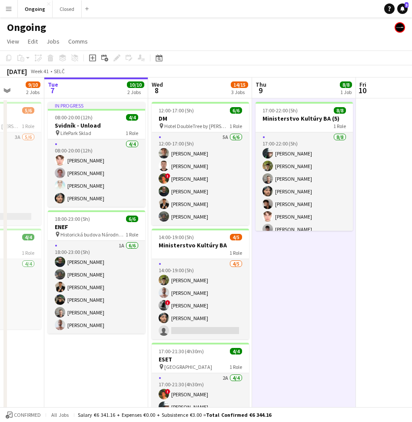
click at [306, 278] on app-date-cell "17:00-22:00 (5h) 8/8 Ministerstvo Kultúry BA (5) 1 Role [DATE] 17:00-22:00 (5h)…" at bounding box center [304, 282] width 104 height 369
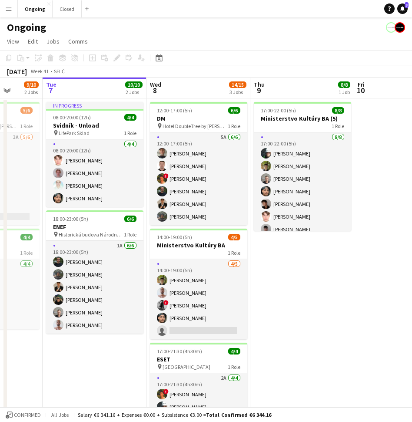
click at [284, 261] on app-date-cell "17:00-22:00 (5h) 8/8 Ministerstvo Kultúry BA (5) 1 Role [DATE] 17:00-22:00 (5h)…" at bounding box center [303, 282] width 104 height 369
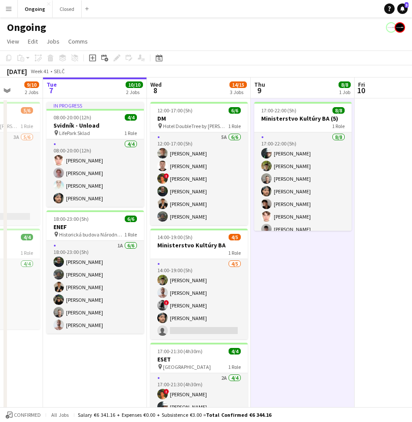
click at [293, 268] on app-date-cell "17:00-22:00 (5h) 8/8 Ministerstvo Kultúry BA (5) 1 Role [DATE] 17:00-22:00 (5h)…" at bounding box center [303, 282] width 104 height 369
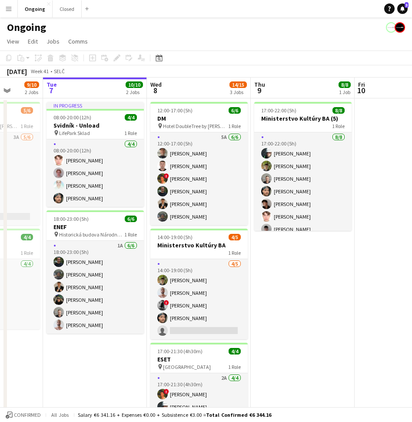
click at [296, 281] on app-date-cell "17:00-22:00 (5h) 8/8 Ministerstvo Kultúry BA (5) 1 Role [DATE] 17:00-22:00 (5h)…" at bounding box center [303, 282] width 104 height 369
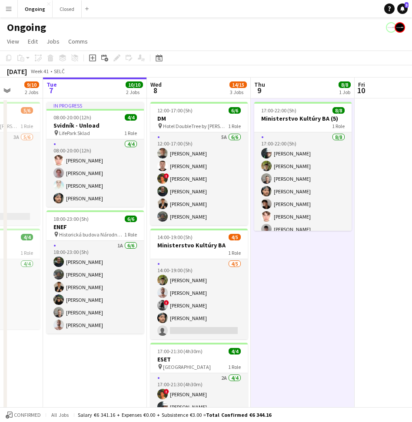
click at [301, 281] on app-date-cell "17:00-22:00 (5h) 8/8 Ministerstvo Kultúry BA (5) 1 Role [DATE] 17:00-22:00 (5h)…" at bounding box center [303, 282] width 104 height 369
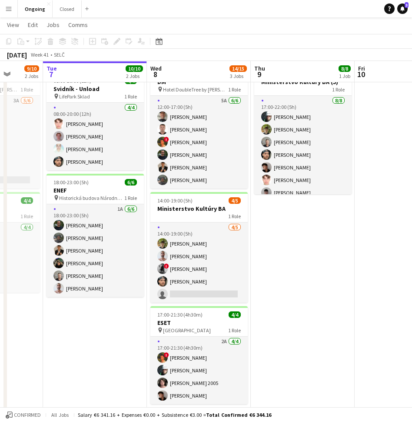
click at [306, 258] on app-date-cell "17:00-22:00 (5h) 8/8 Ministerstvo Kultúry BA (5) 1 Role [DATE] 17:00-22:00 (5h)…" at bounding box center [303, 246] width 104 height 369
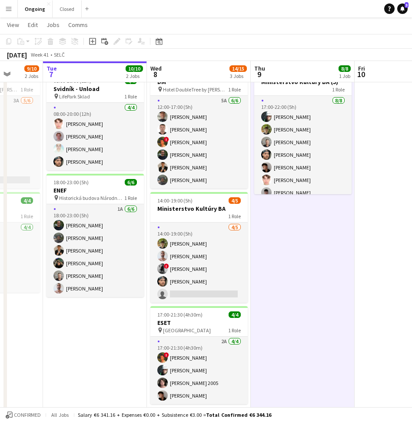
click at [306, 264] on app-date-cell "17:00-22:00 (5h) 8/8 Ministerstvo Kultúry BA (5) 1 Role [DATE] 17:00-22:00 (5h)…" at bounding box center [303, 246] width 104 height 369
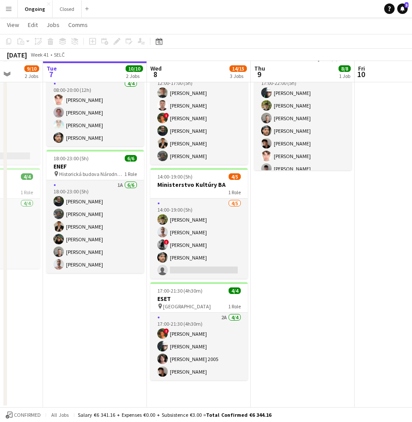
click at [303, 244] on app-date-cell "17:00-22:00 (5h) 8/8 Ministerstvo Kultúry BA (5) 1 Role [DATE] 17:00-22:00 (5h)…" at bounding box center [303, 222] width 104 height 369
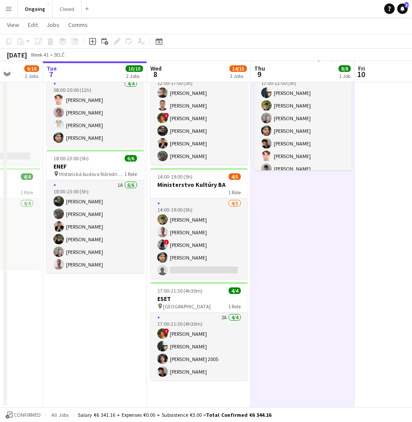
click at [305, 241] on app-date-cell "17:00-22:00 (5h) 8/8 Ministerstvo Kultúry BA (5) 1 Role [DATE] 17:00-22:00 (5h)…" at bounding box center [303, 222] width 104 height 369
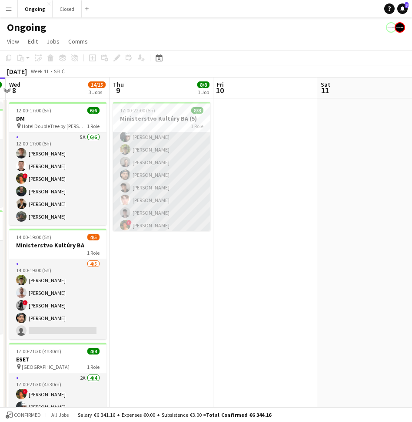
scroll to position [20, 0]
click at [155, 203] on app-card-role "[DATE] 17:00-22:00 (5h) [PERSON_NAME] [PERSON_NAME] [PERSON_NAME] [PERSON_NAME]…" at bounding box center [161, 172] width 97 height 118
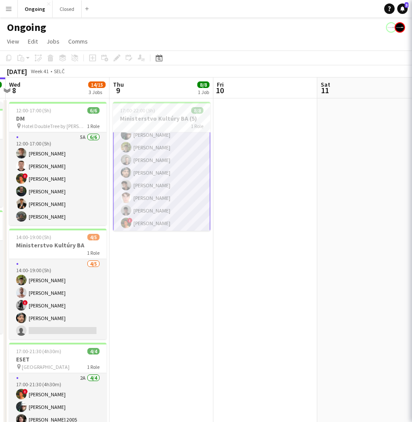
scroll to position [20, 0]
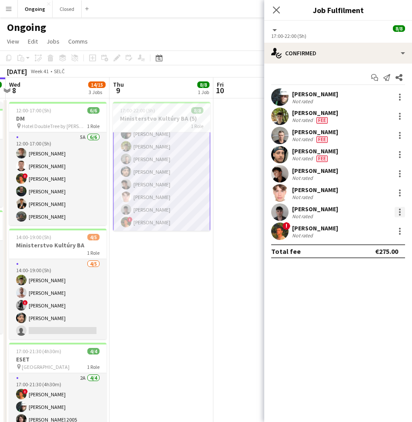
click at [403, 211] on div at bounding box center [400, 212] width 10 height 10
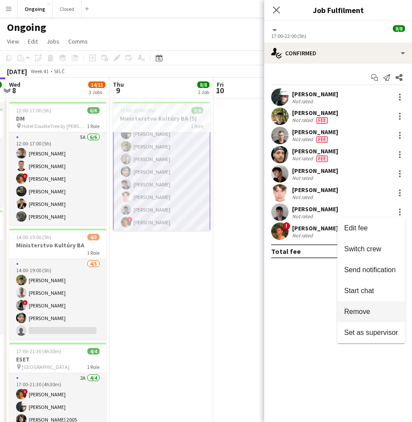
click at [365, 308] on span "Remove" at bounding box center [358, 311] width 26 height 7
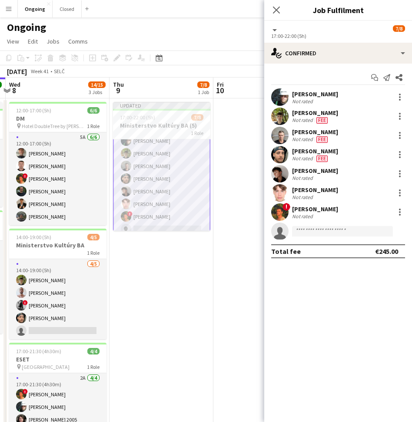
click at [238, 224] on app-date-cell at bounding box center [266, 282] width 104 height 369
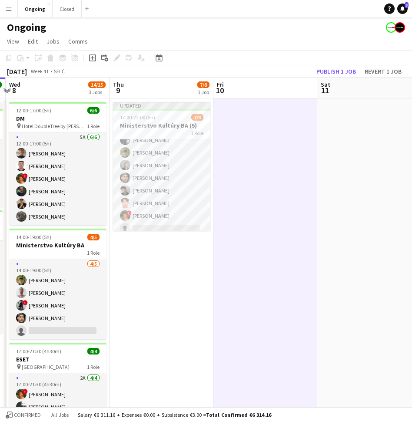
scroll to position [20, 0]
click at [355, 74] on button "Publish 1 job" at bounding box center [336, 71] width 47 height 11
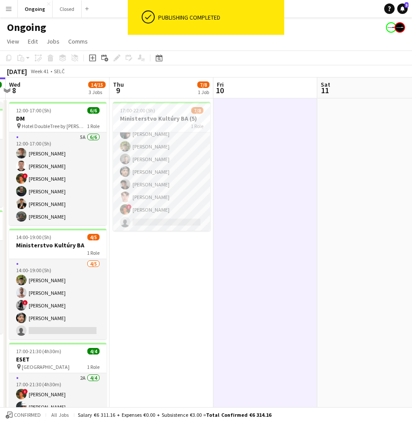
click at [300, 139] on app-date-cell at bounding box center [266, 282] width 104 height 369
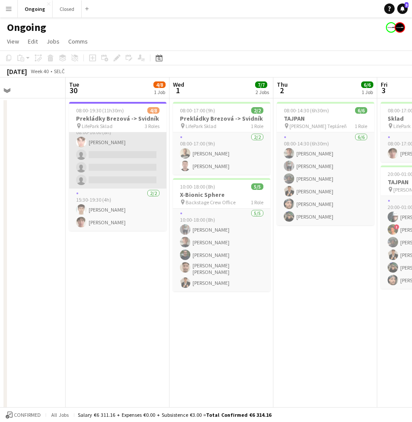
scroll to position [0, 0]
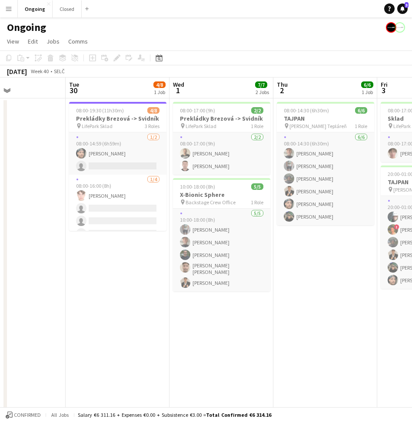
click at [77, 241] on app-date-cell "08:00-19:30 (11h30m) 4/8 Prekládky Brezová -> Svidník pin LifePark Sklad 3 Role…" at bounding box center [118, 266] width 104 height 336
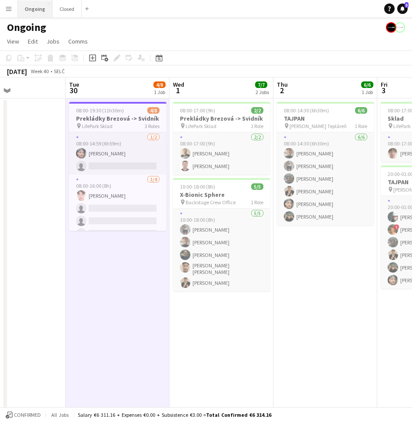
click at [38, 9] on button "Ongoing Close" at bounding box center [35, 8] width 35 height 17
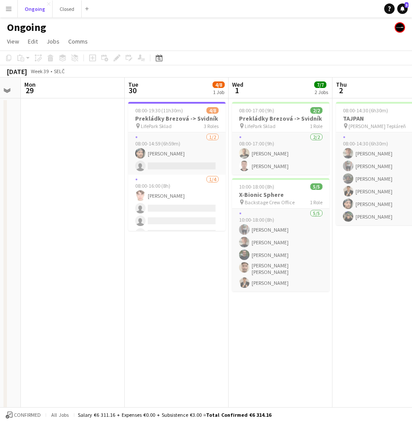
scroll to position [0, 187]
click at [67, 11] on button "Closed Close" at bounding box center [67, 8] width 29 height 17
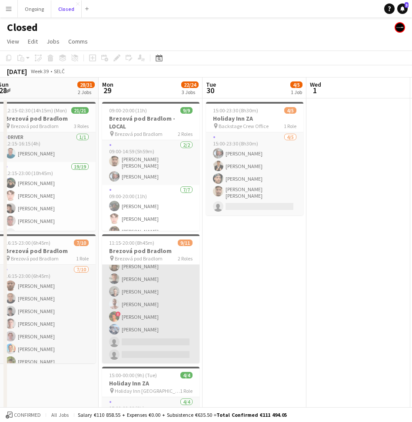
scroll to position [72, 0]
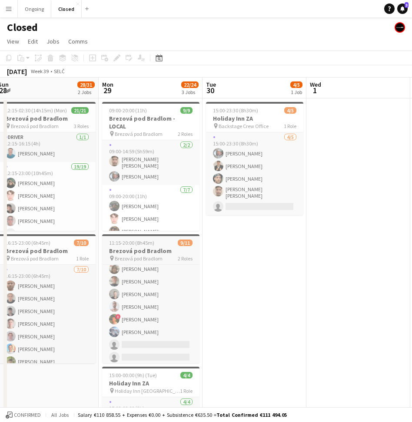
click at [150, 257] on span "Brezová pod Bradlom" at bounding box center [139, 258] width 48 height 7
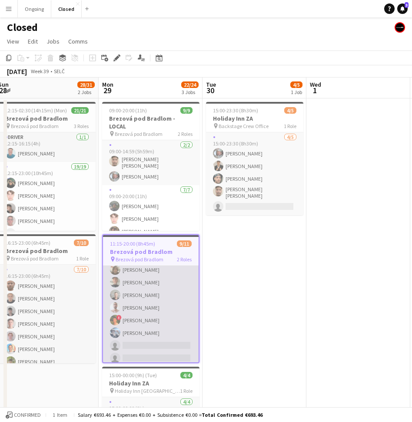
scroll to position [0, 0]
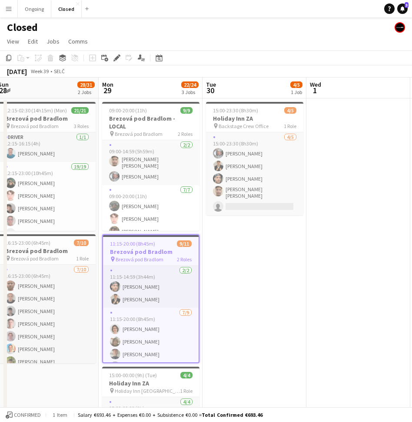
click at [9, 6] on app-icon "Menu" at bounding box center [8, 8] width 7 height 7
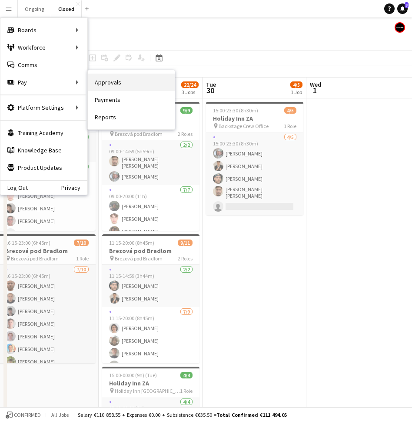
click at [106, 81] on link "Approvals" at bounding box center [131, 82] width 87 height 17
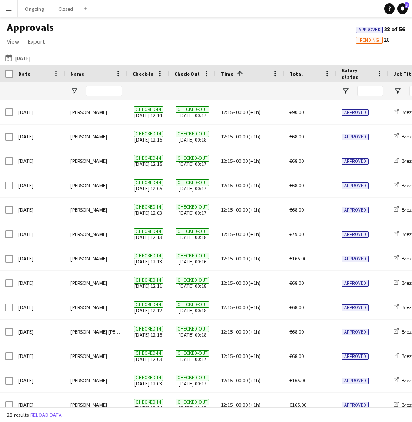
scroll to position [0, 16]
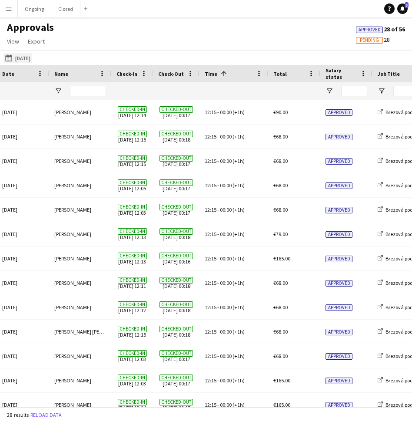
click at [32, 62] on button "[DATE] [DATE]" at bounding box center [17, 58] width 29 height 10
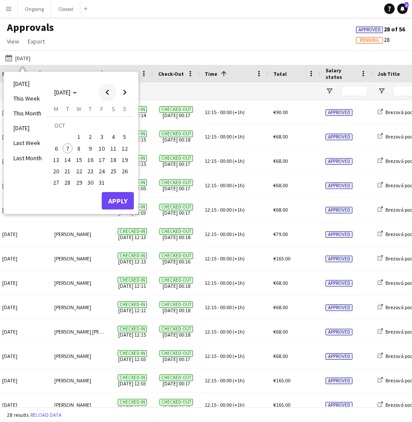
click at [105, 95] on span "Previous month" at bounding box center [107, 92] width 17 height 17
click at [53, 182] on span "29" at bounding box center [56, 182] width 10 height 10
click at [117, 201] on button "Apply" at bounding box center [118, 200] width 32 height 17
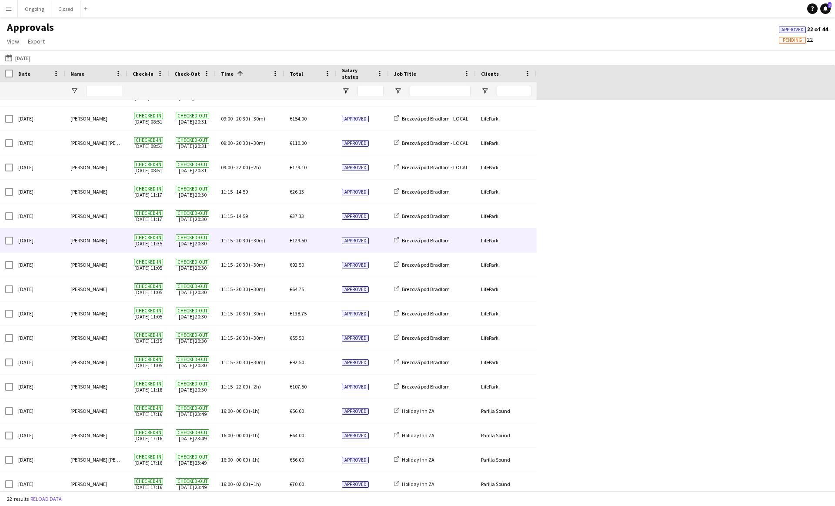
scroll to position [145, 0]
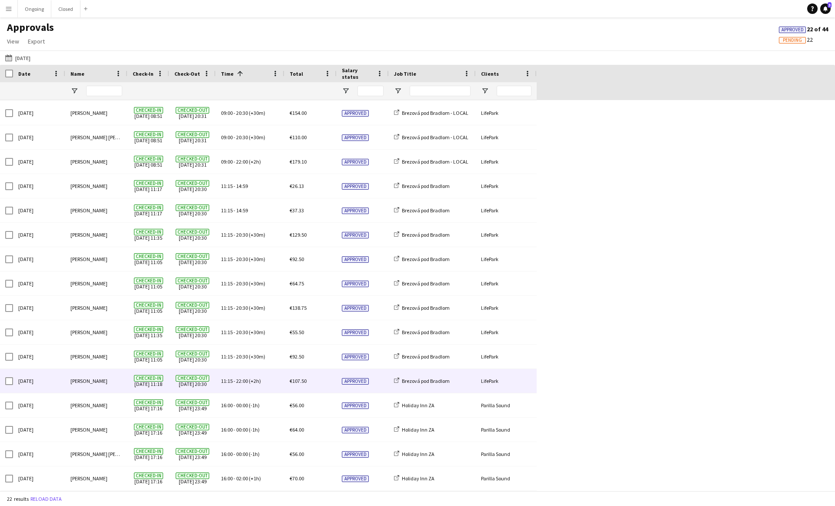
click at [102, 380] on div "[PERSON_NAME]" at bounding box center [96, 381] width 62 height 24
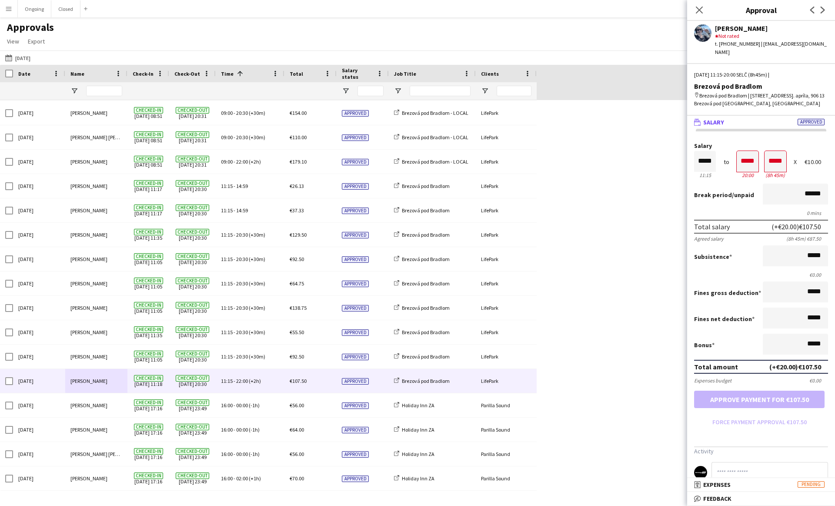
click at [412, 262] on div "[DATE] [PERSON_NAME] [PERSON_NAME] Checked-in [DATE] 08:46 Checked-out [DATE] 2…" at bounding box center [417, 223] width 835 height 536
click at [6, 9] on app-icon "Menu" at bounding box center [8, 8] width 7 height 7
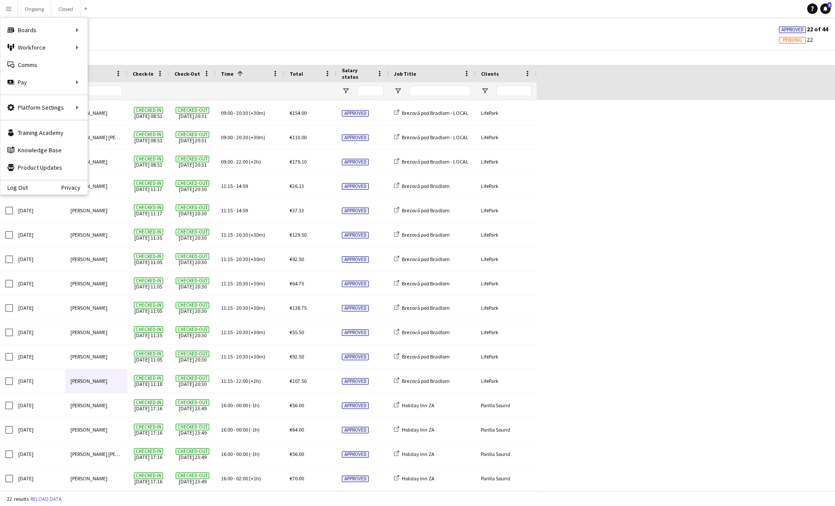
click at [176, 44] on div "Approvals View Customise view Customise filters Reset Filters Reset View Reset …" at bounding box center [417, 36] width 835 height 30
